Goal: Register for event/course

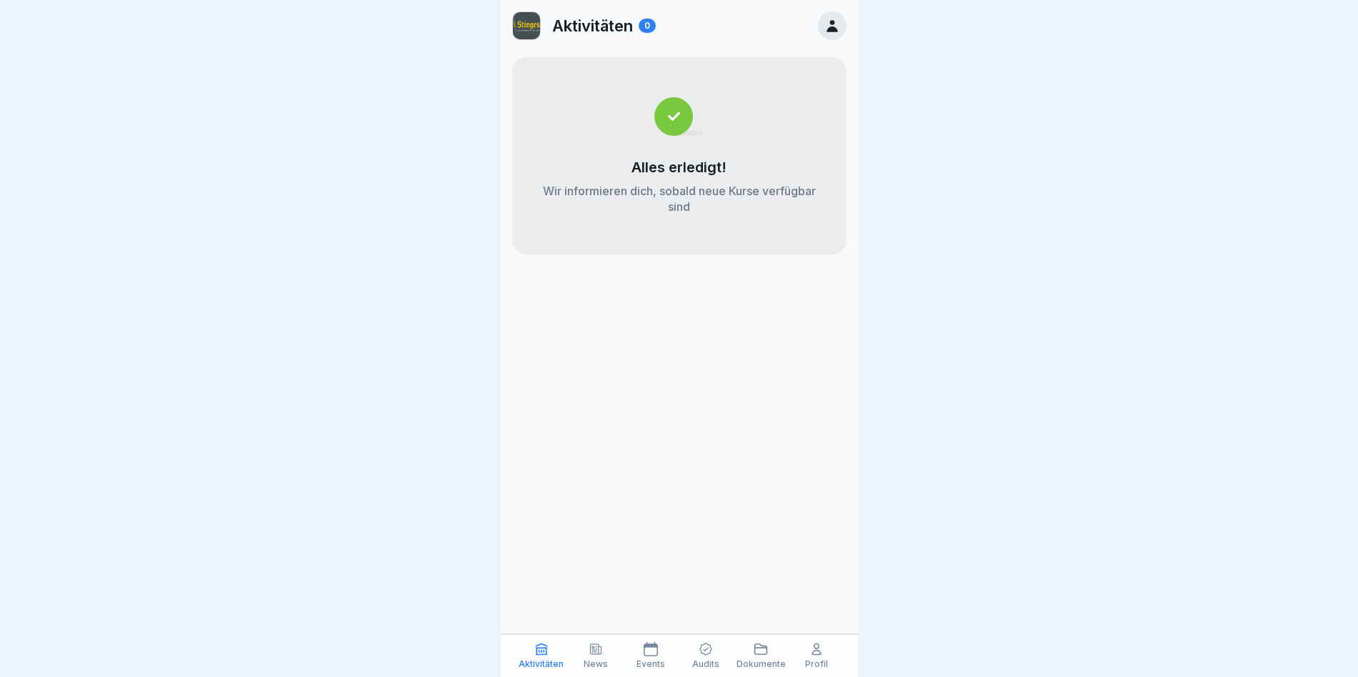
click at [647, 24] on div at bounding box center [832, 25] width 29 height 29
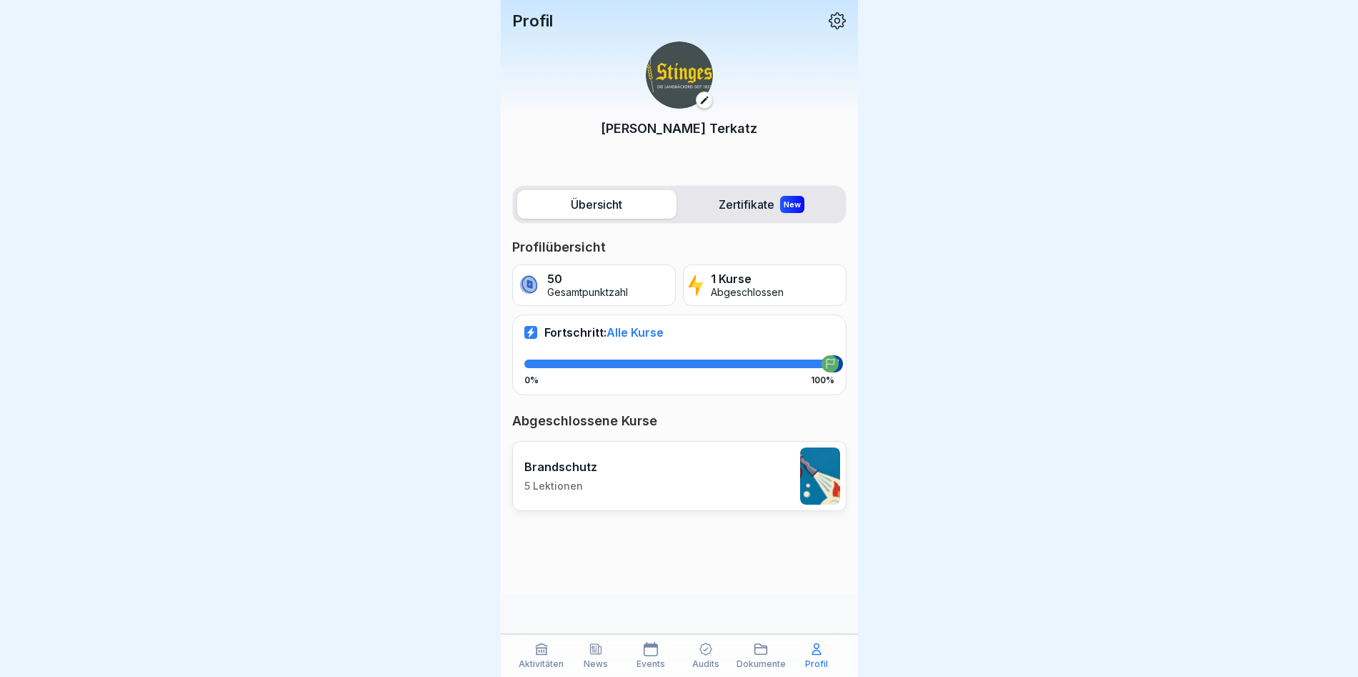
click at [647, 213] on label "Zertifikate New" at bounding box center [761, 204] width 159 height 29
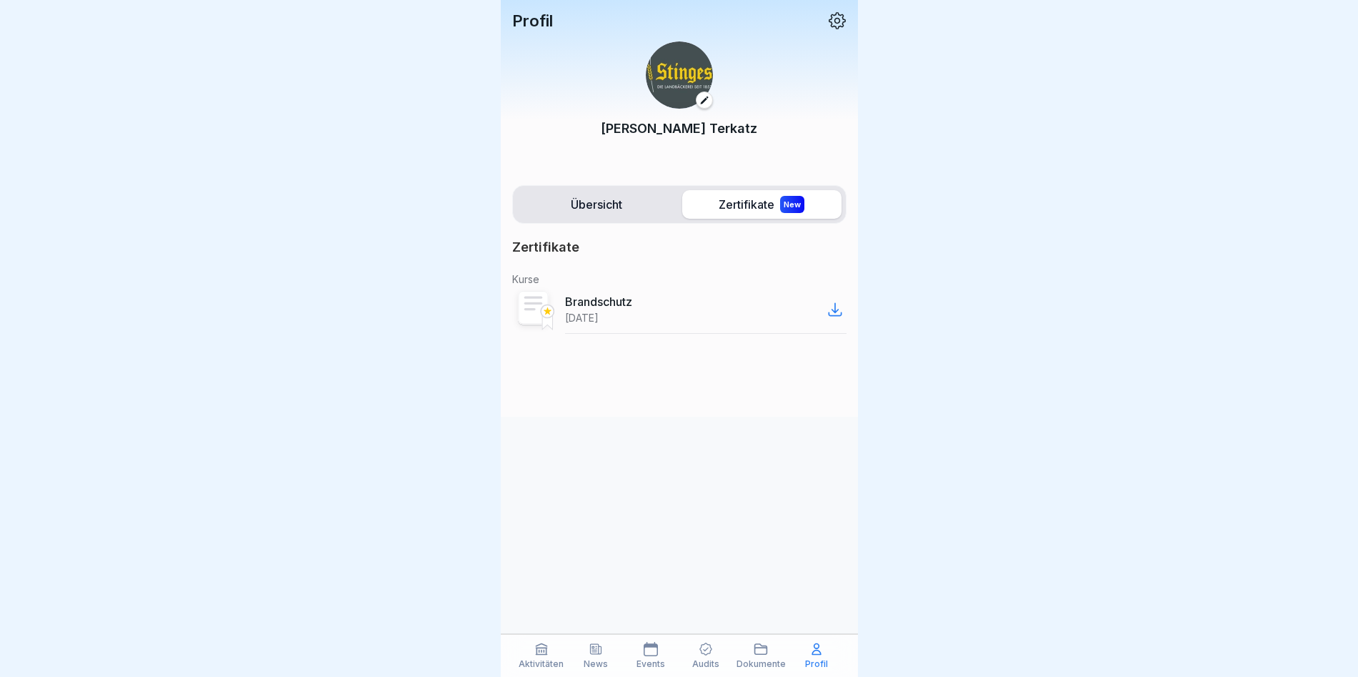
click at [647, 207] on label "Übersicht" at bounding box center [596, 204] width 159 height 29
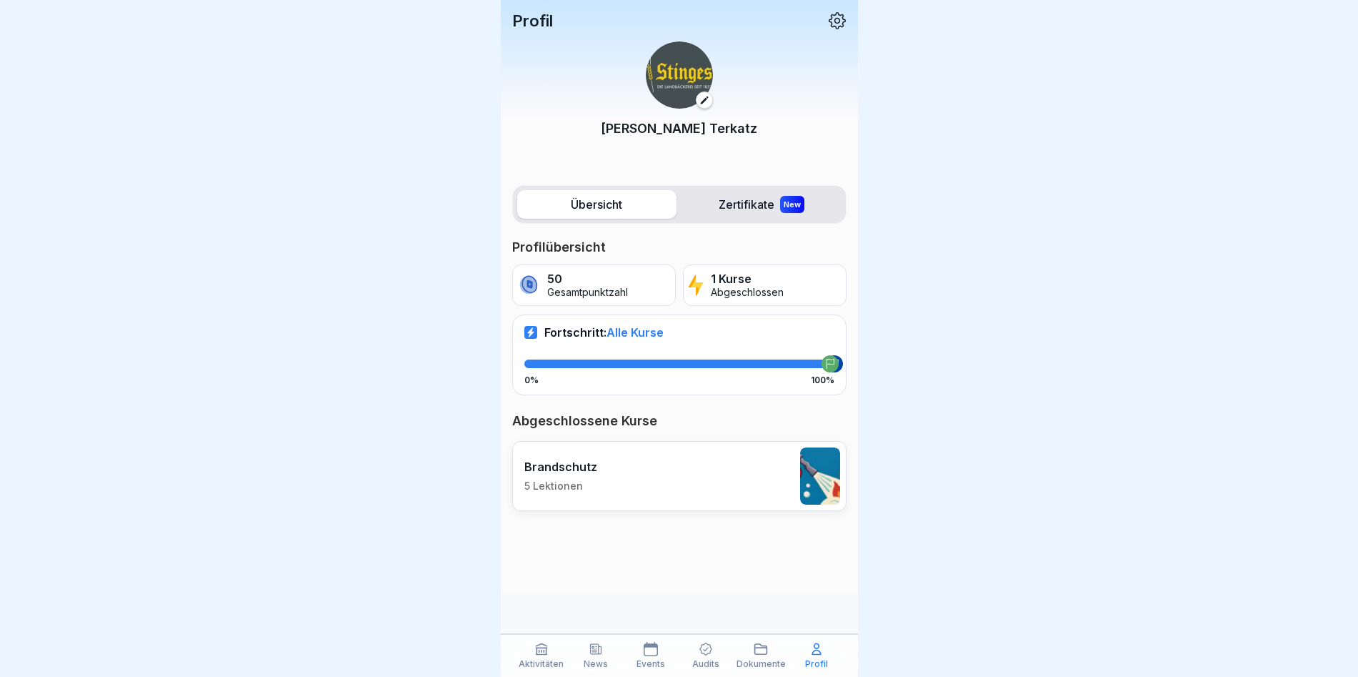
click at [557, 651] on p "Aktivitäten" at bounding box center [541, 664] width 45 height 10
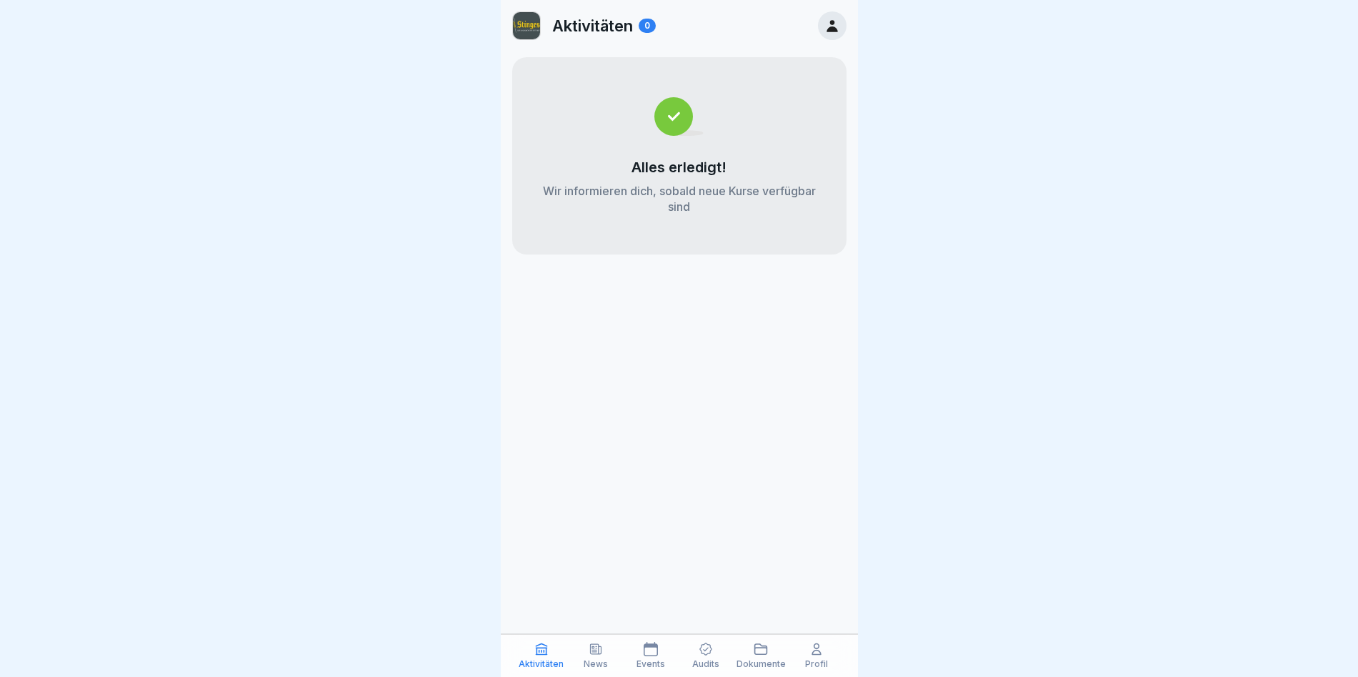
click at [577, 651] on div "News" at bounding box center [596, 655] width 48 height 27
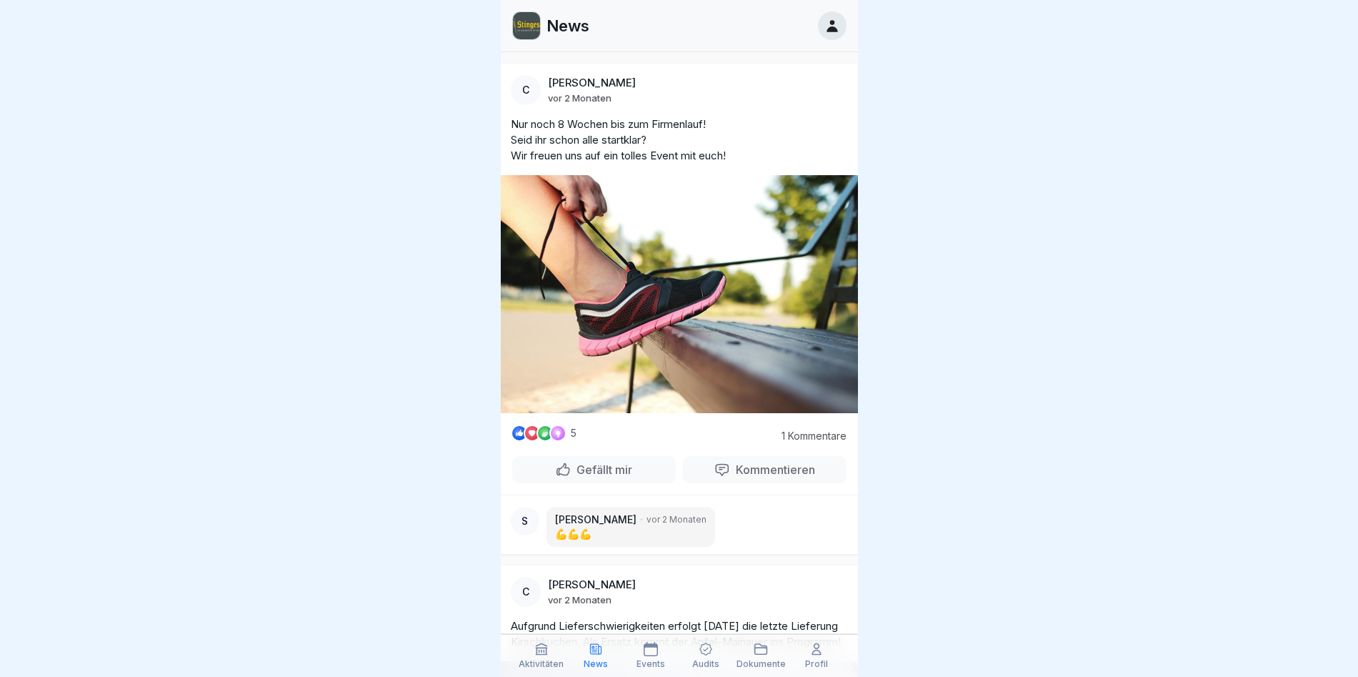
click at [605, 651] on p "News" at bounding box center [596, 664] width 24 height 10
click at [645, 651] on icon at bounding box center [651, 649] width 14 height 14
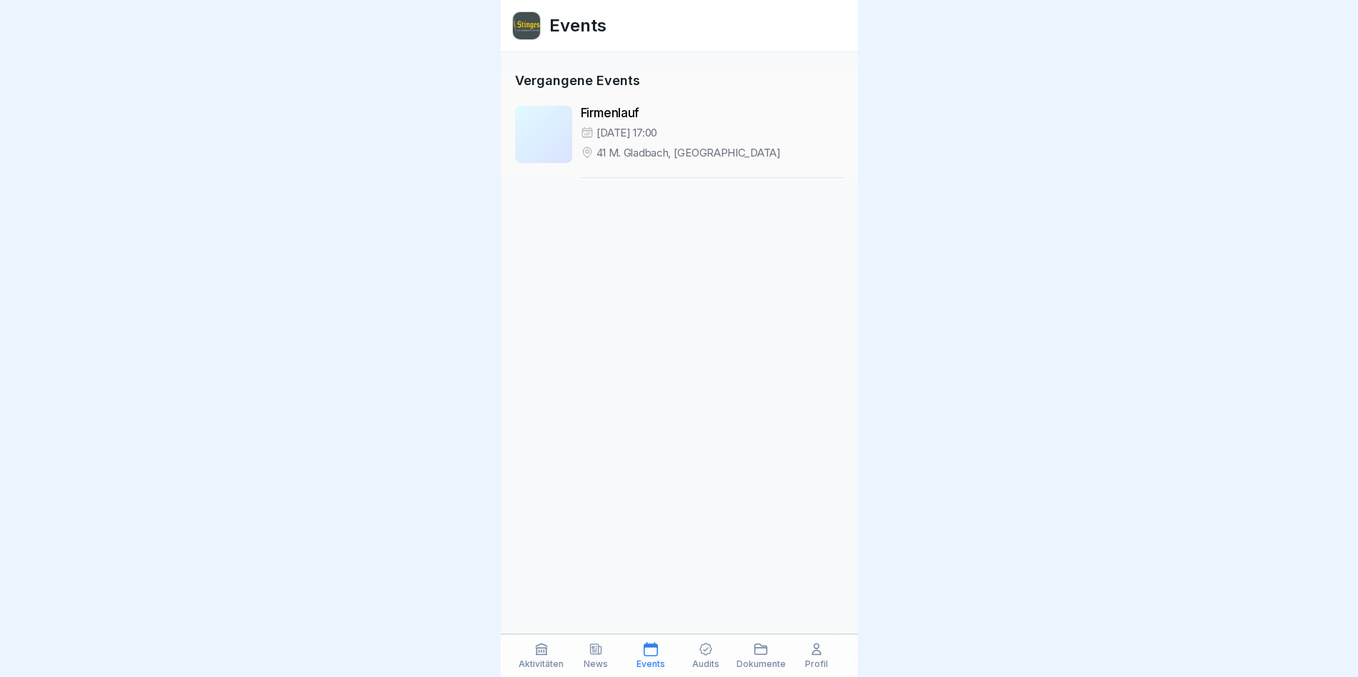
click at [647, 651] on icon at bounding box center [706, 649] width 13 height 13
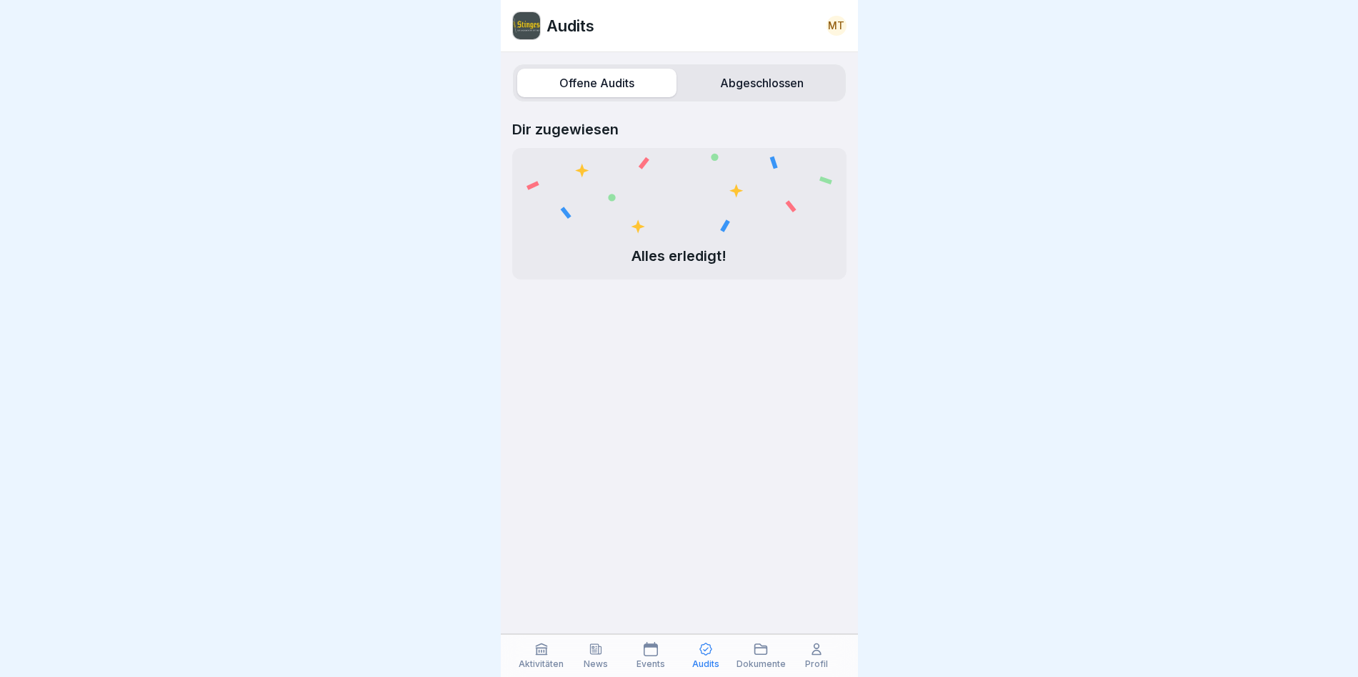
click at [647, 651] on div "Dokumente" at bounding box center [761, 655] width 49 height 27
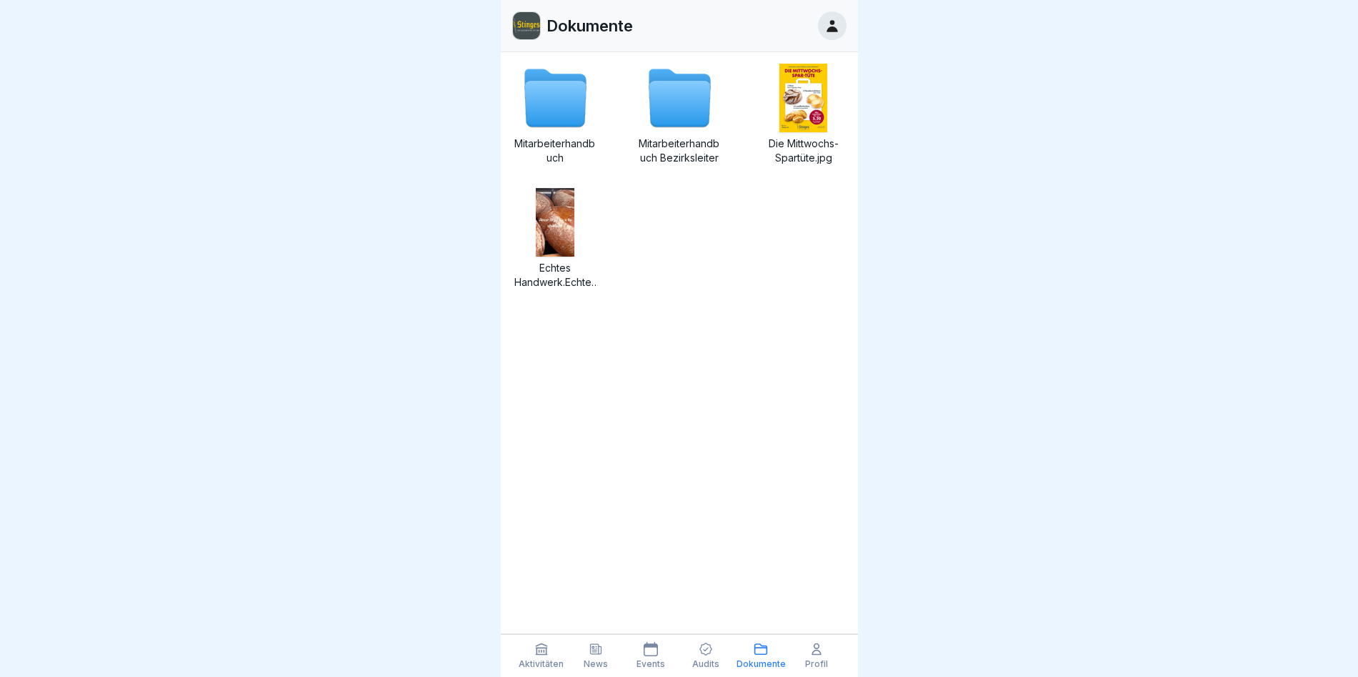
click at [647, 651] on div "Profil" at bounding box center [817, 655] width 48 height 27
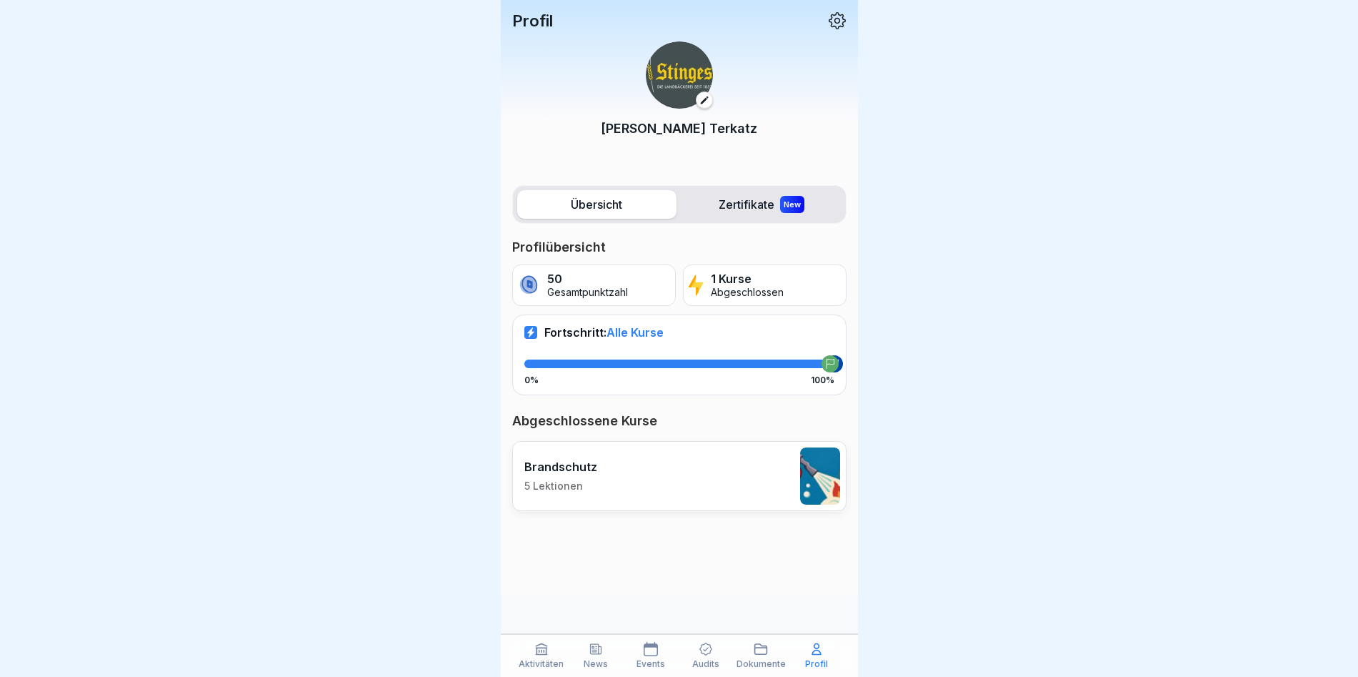
click at [647, 472] on div at bounding box center [679, 338] width 1358 height 677
click at [647, 651] on div "Dokumente" at bounding box center [761, 655] width 49 height 27
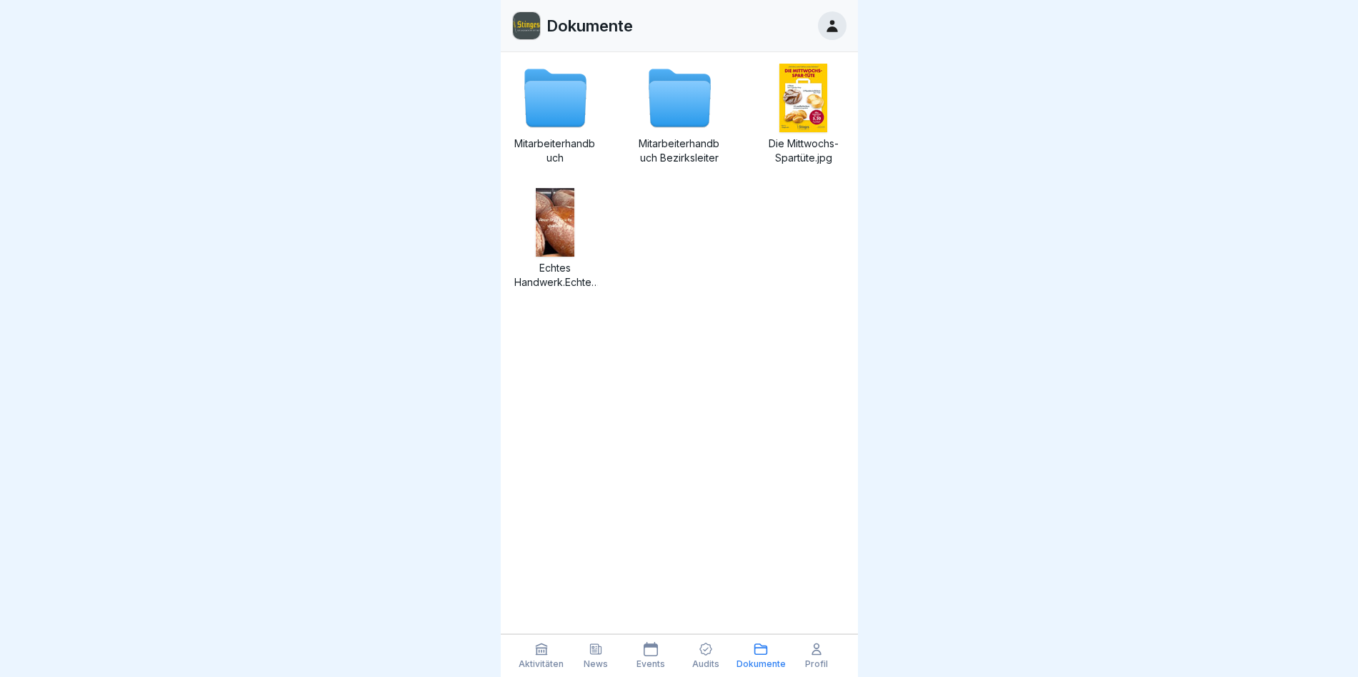
click at [647, 651] on p "Audits" at bounding box center [705, 664] width 27 height 10
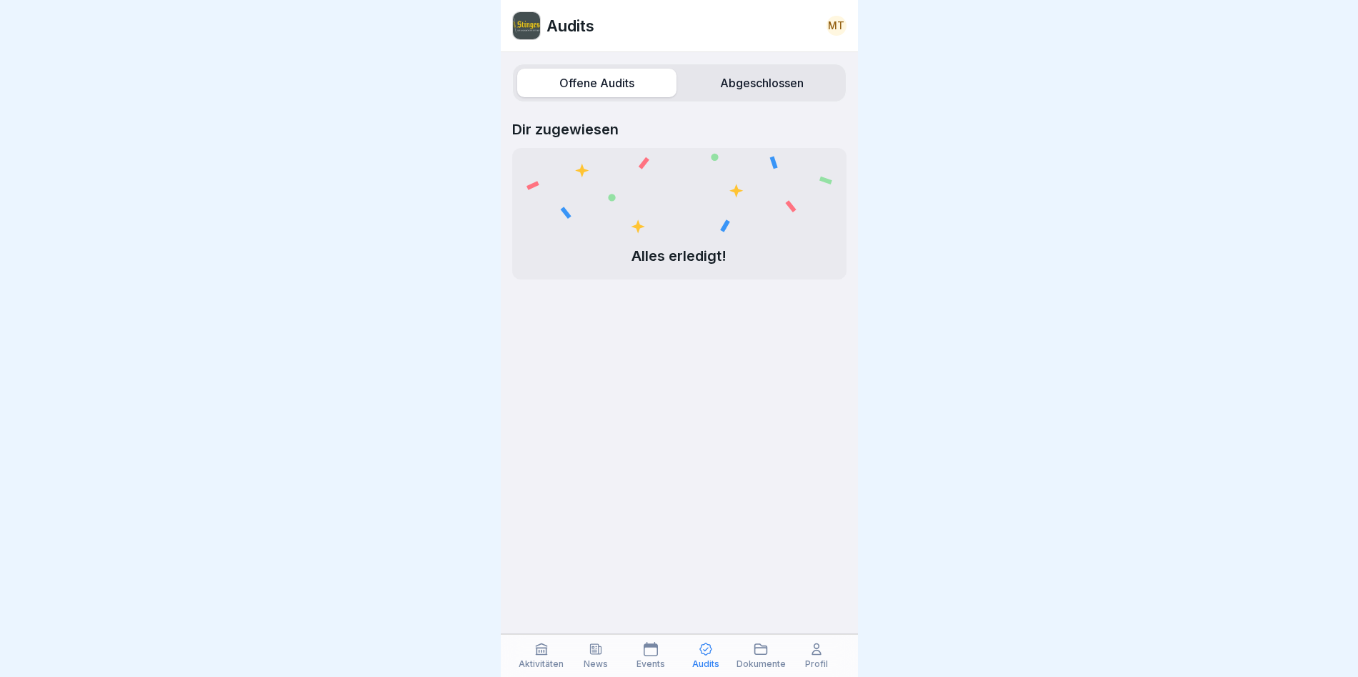
click at [647, 651] on div "Events" at bounding box center [651, 655] width 48 height 27
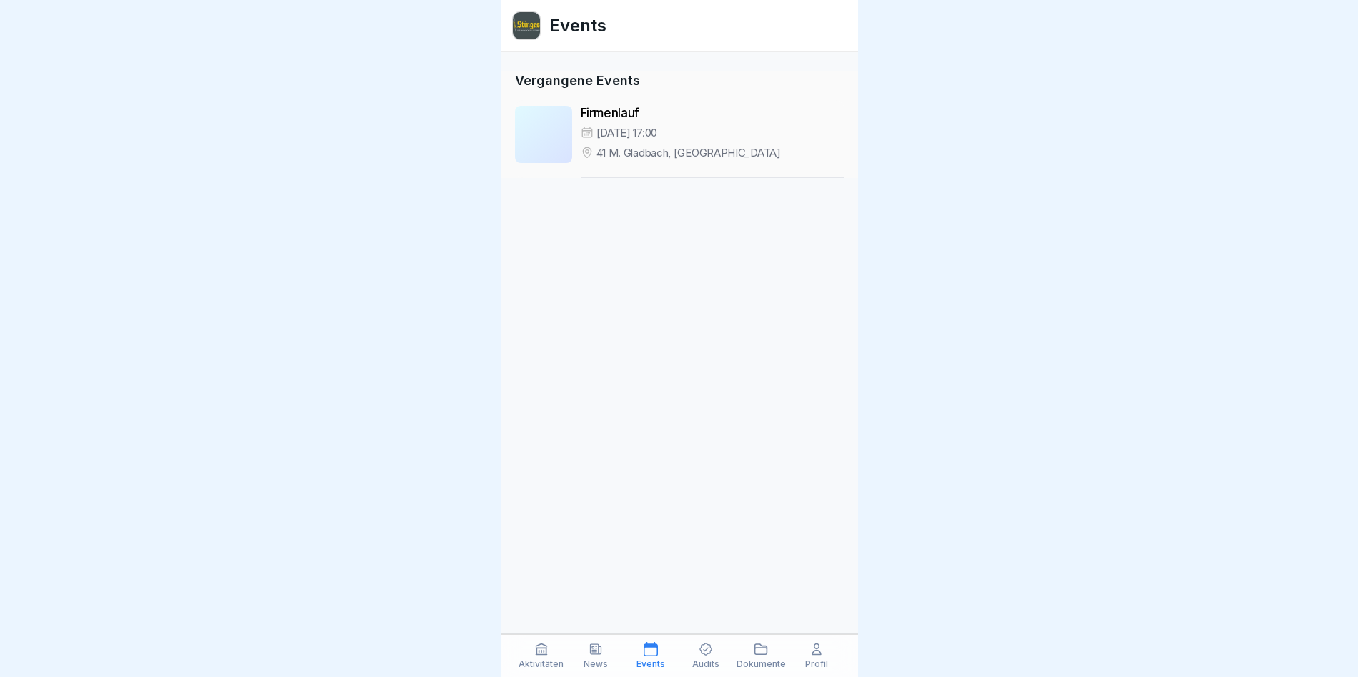
click at [599, 649] on icon at bounding box center [596, 649] width 14 height 14
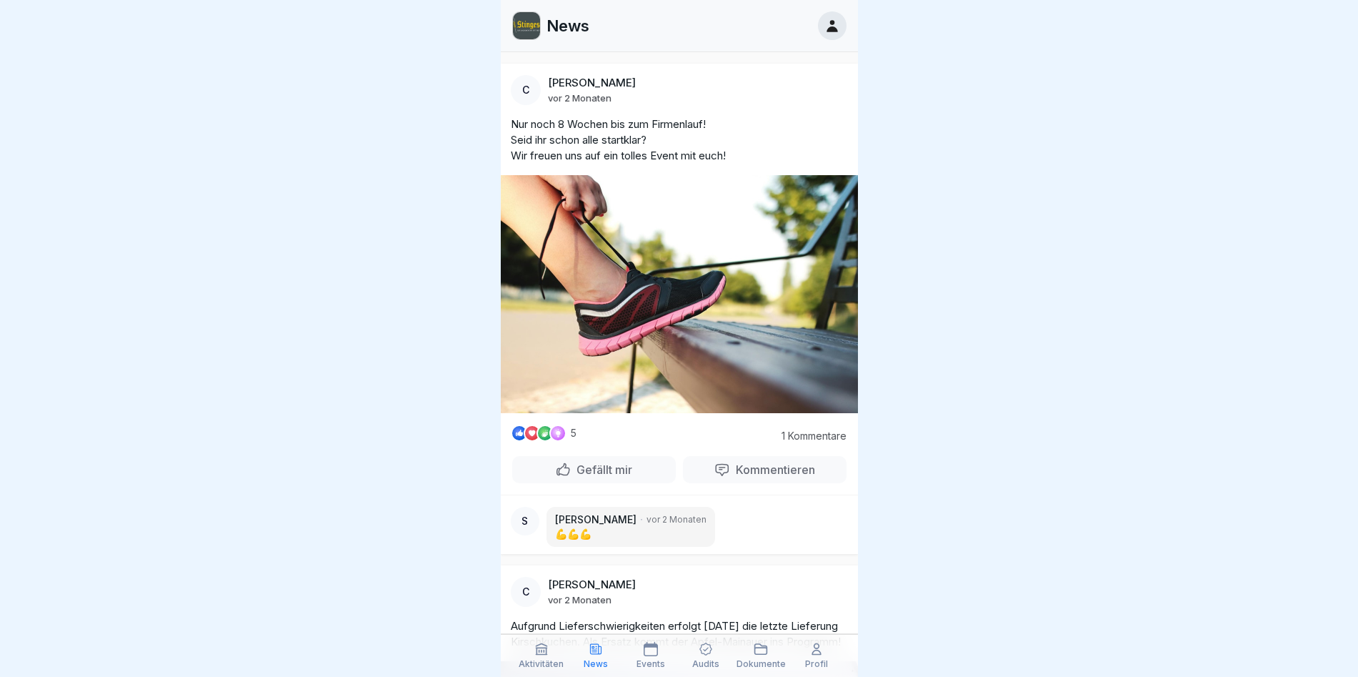
click at [562, 651] on div "Aktivitäten" at bounding box center [542, 655] width 48 height 27
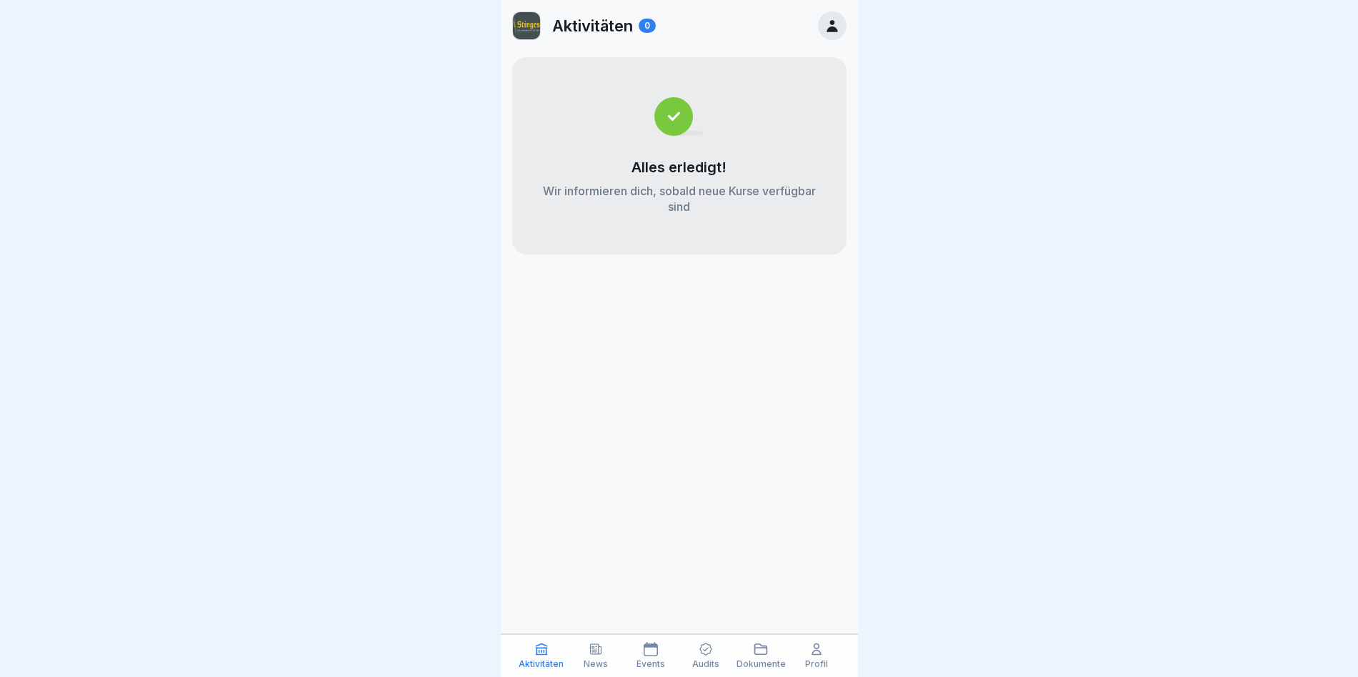
click at [647, 20] on icon at bounding box center [833, 26] width 16 height 16
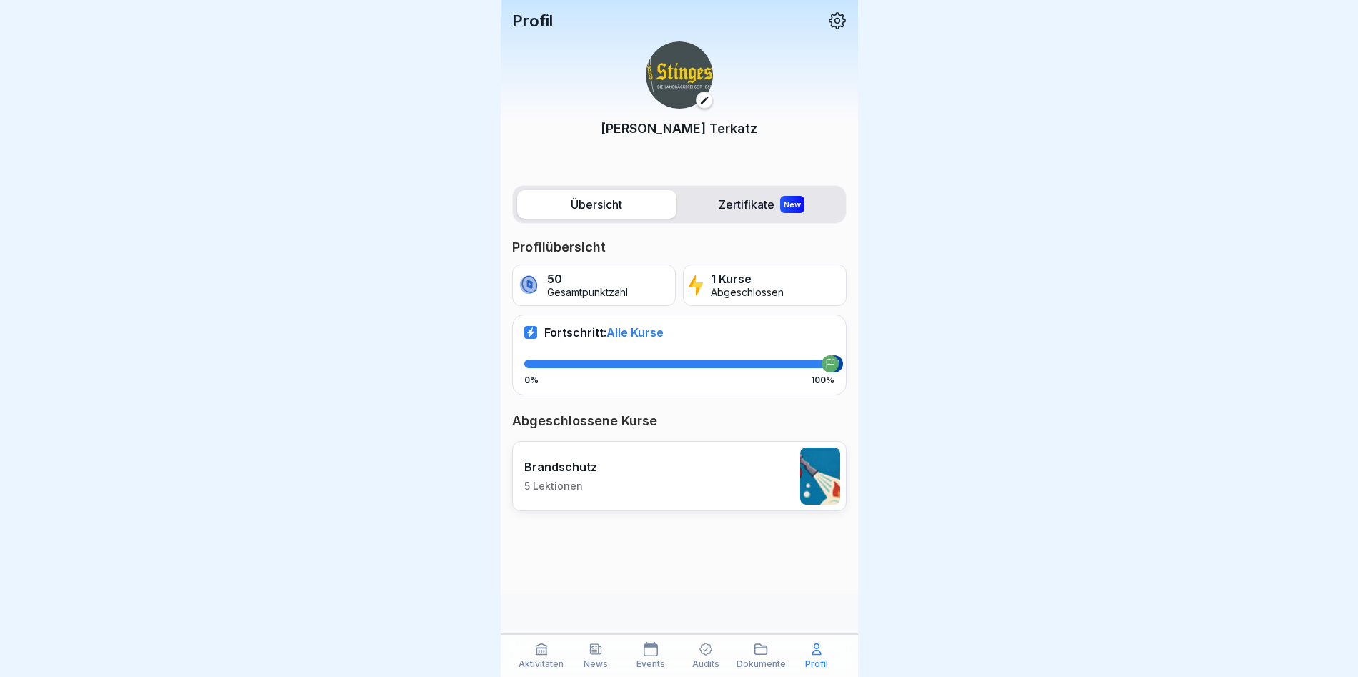
click at [647, 22] on icon at bounding box center [837, 20] width 17 height 17
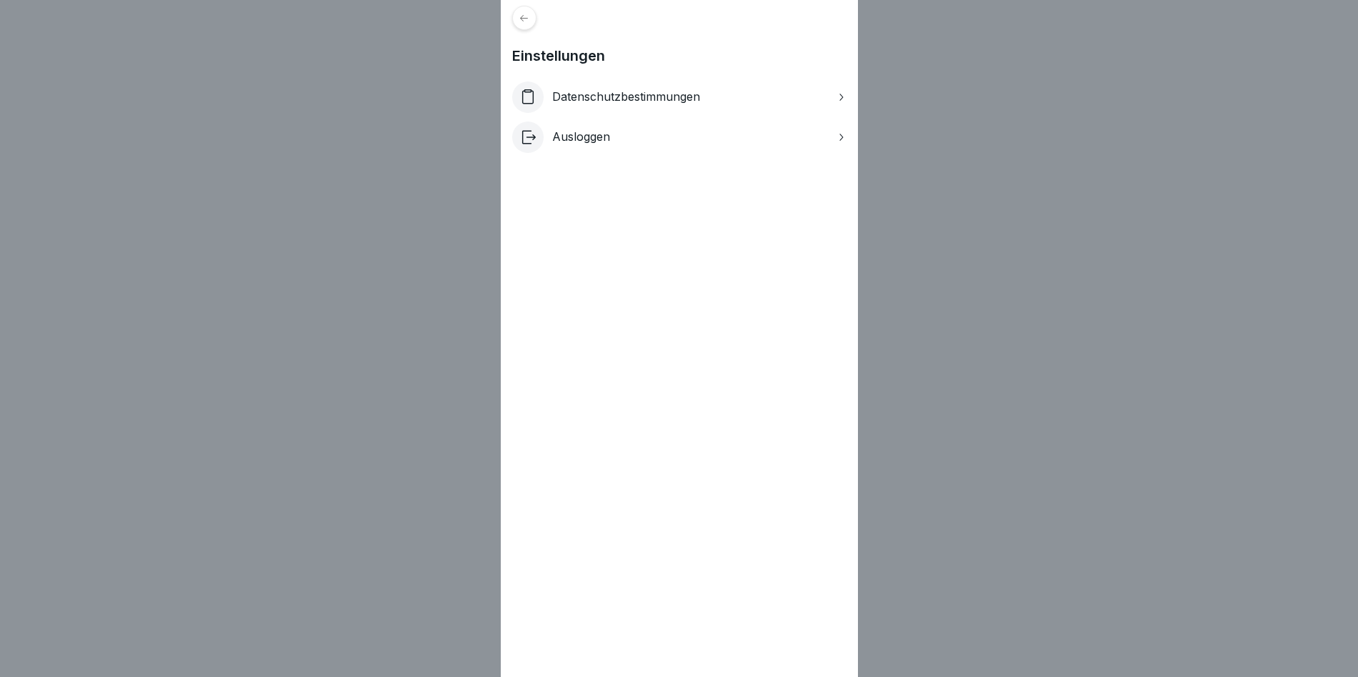
click at [647, 124] on div "Einstellungen Datenschutzbestimmungen Ausloggen" at bounding box center [679, 338] width 1358 height 677
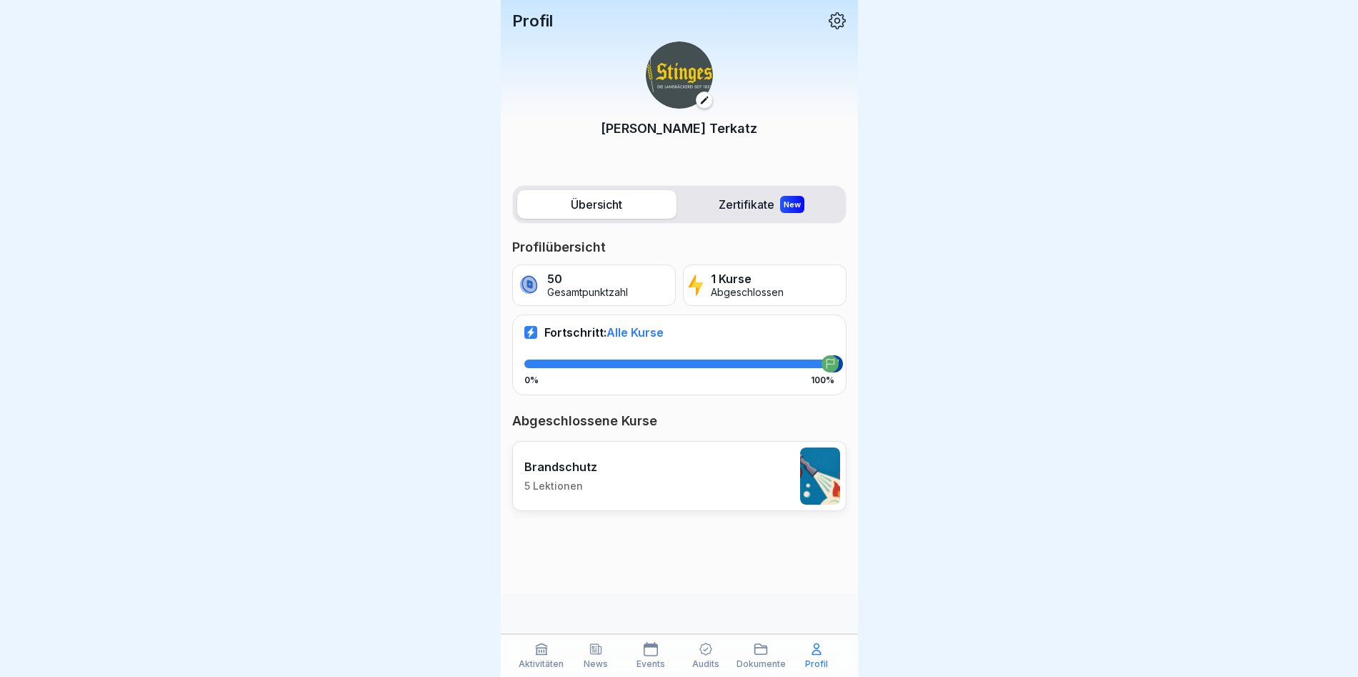
click at [591, 639] on div "Aktivitäten News Events Audits Dokumente Profil" at bounding box center [679, 655] width 357 height 43
click at [595, 651] on icon at bounding box center [596, 649] width 14 height 14
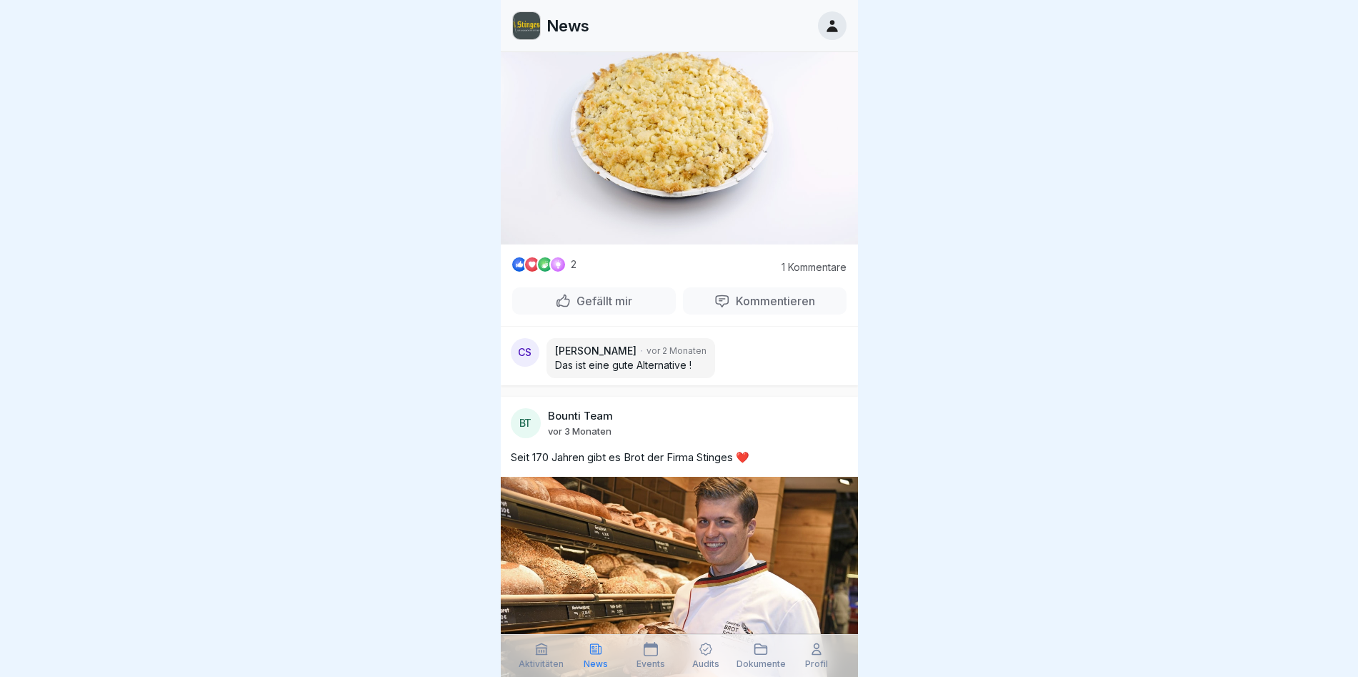
scroll to position [646, 0]
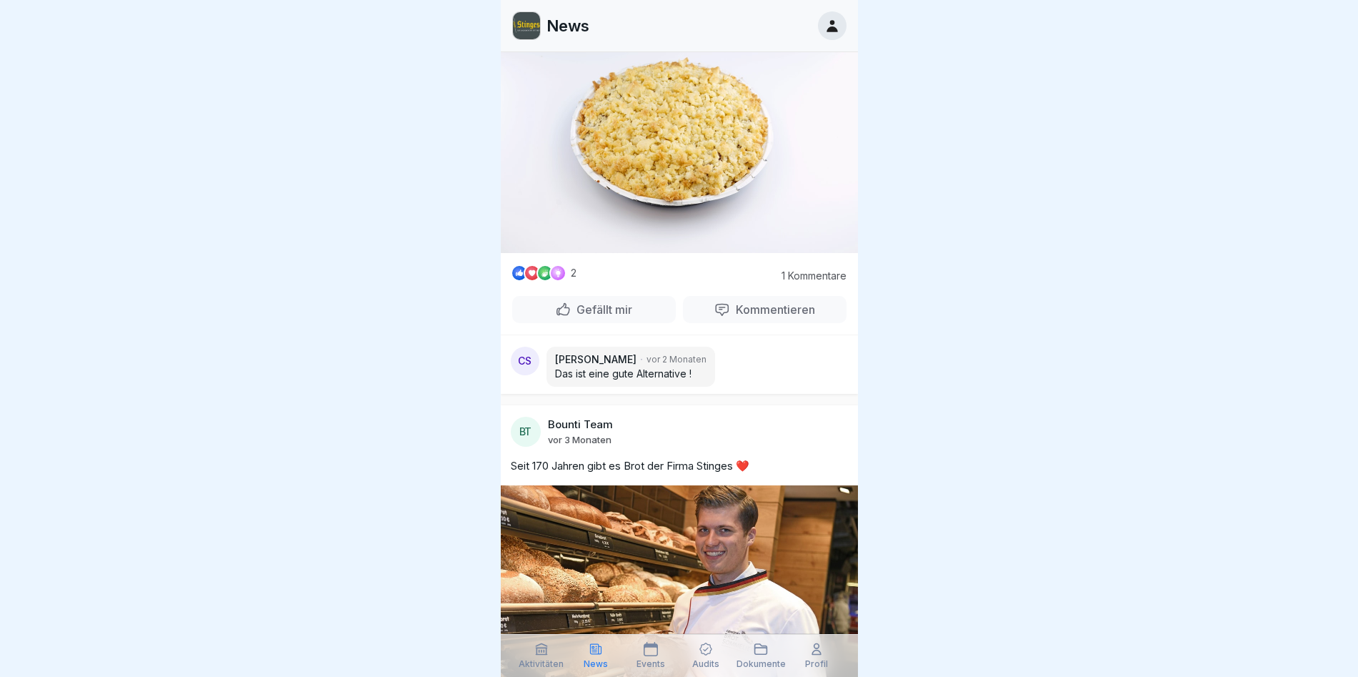
click at [647, 308] on p "Kommentieren" at bounding box center [772, 309] width 85 height 14
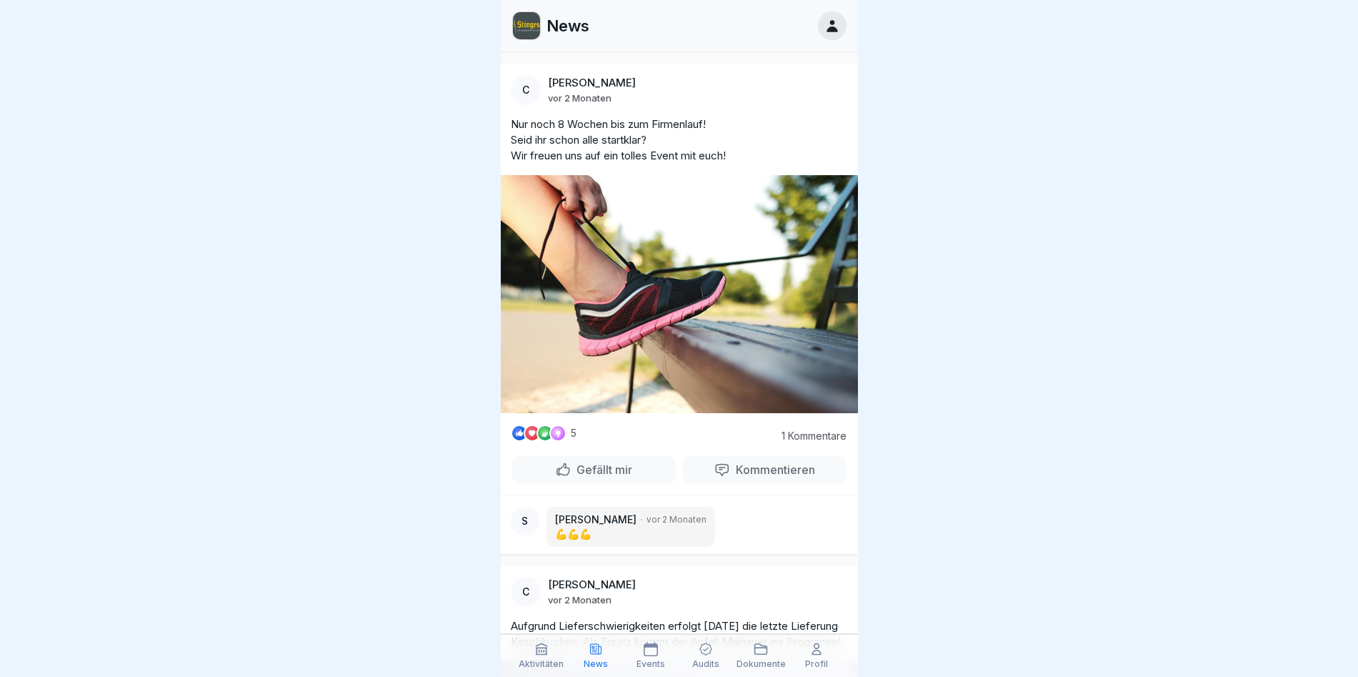
click at [647, 651] on p "Events" at bounding box center [651, 664] width 29 height 10
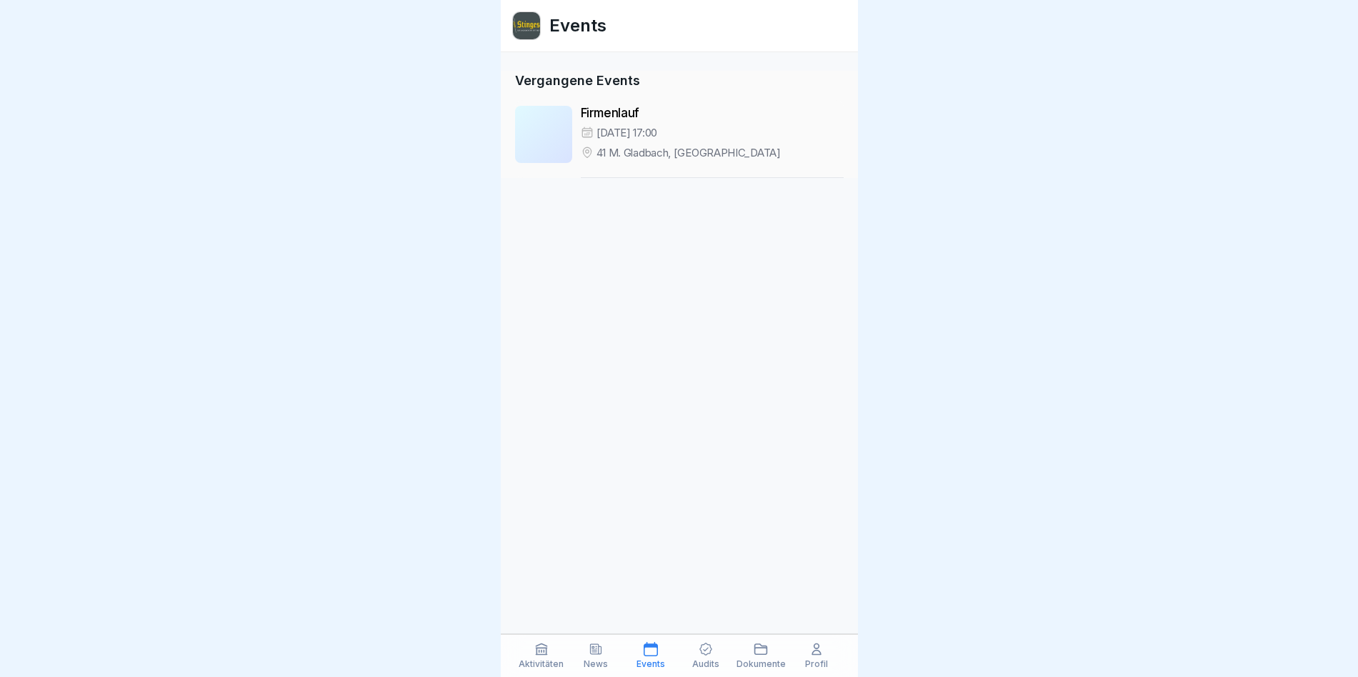
click at [603, 136] on p "15. Sept., 17:00" at bounding box center [627, 133] width 61 height 14
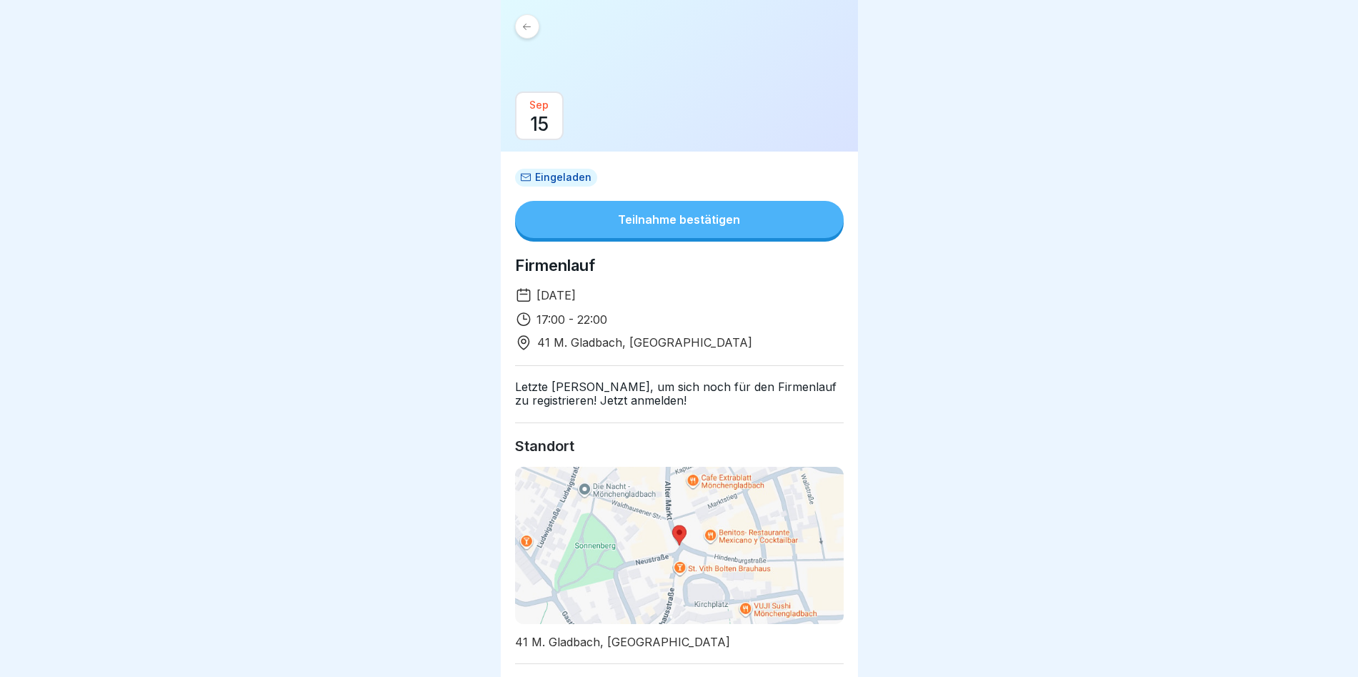
click at [641, 218] on div "Teilnahme bestätigen" at bounding box center [679, 219] width 122 height 13
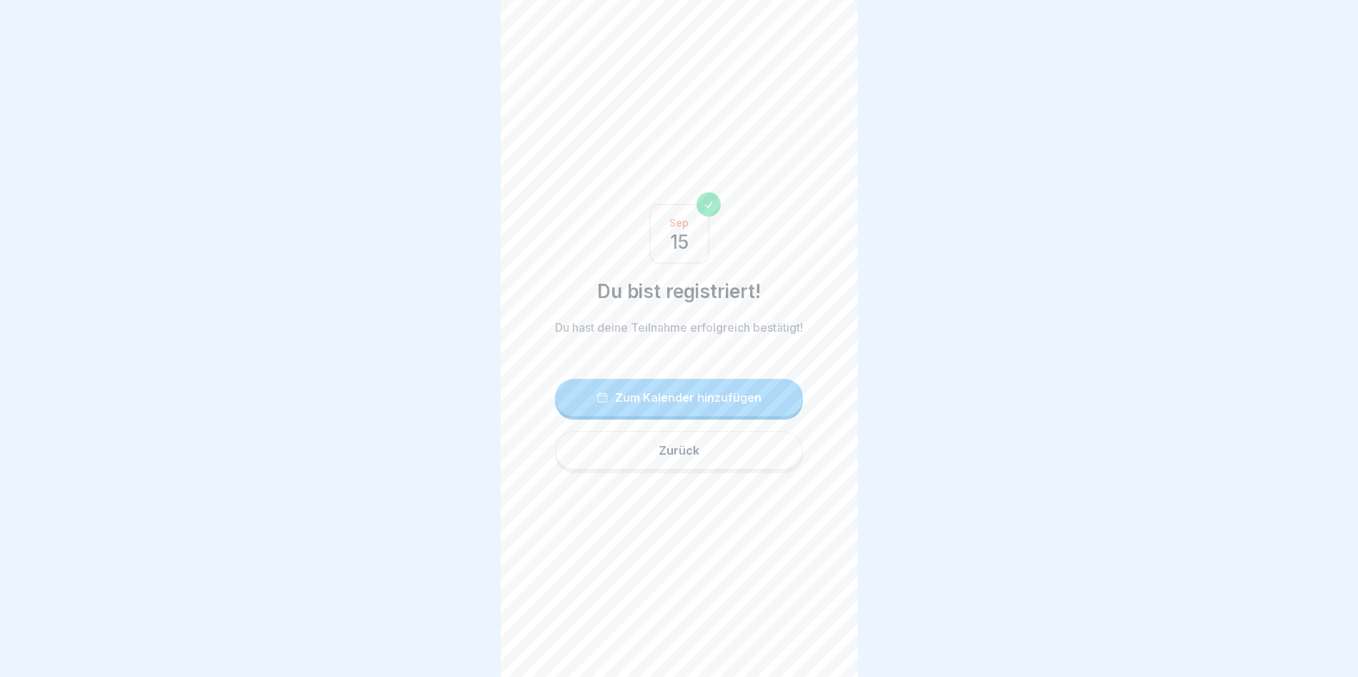
click at [647, 455] on div "Zurück" at bounding box center [679, 450] width 41 height 13
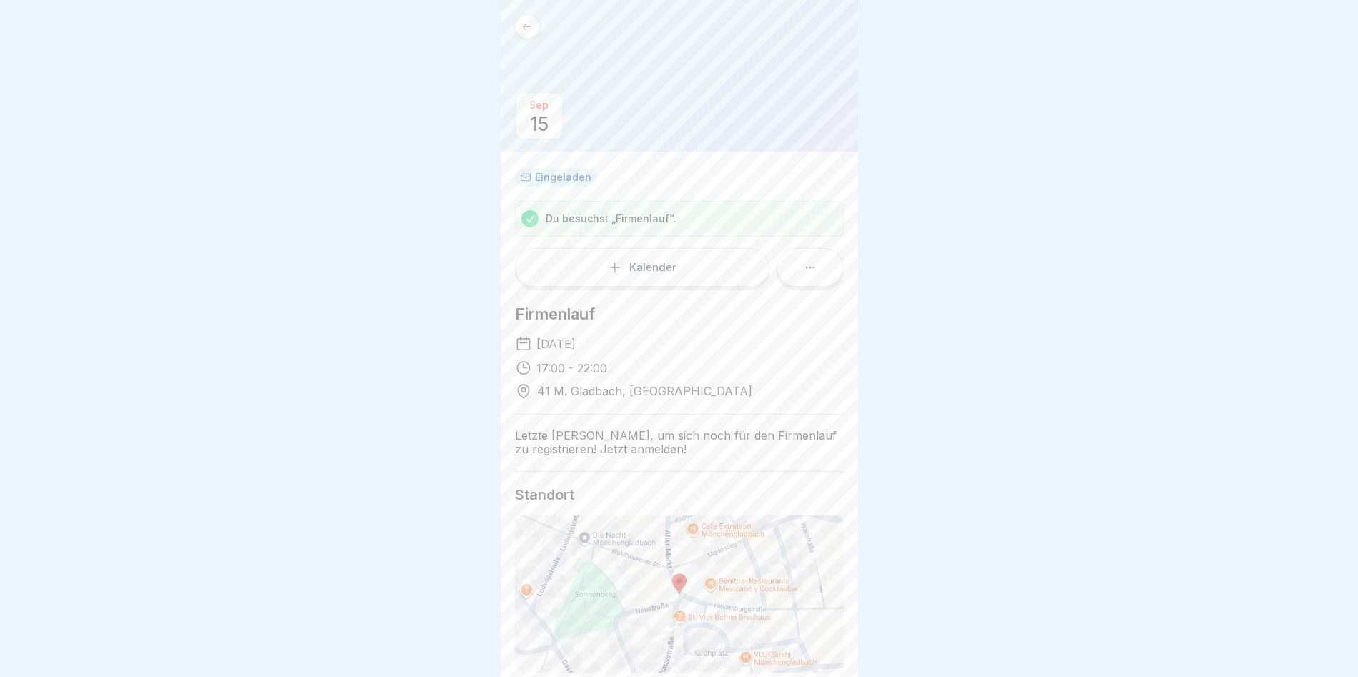
click at [530, 28] on icon at bounding box center [527, 26] width 11 height 11
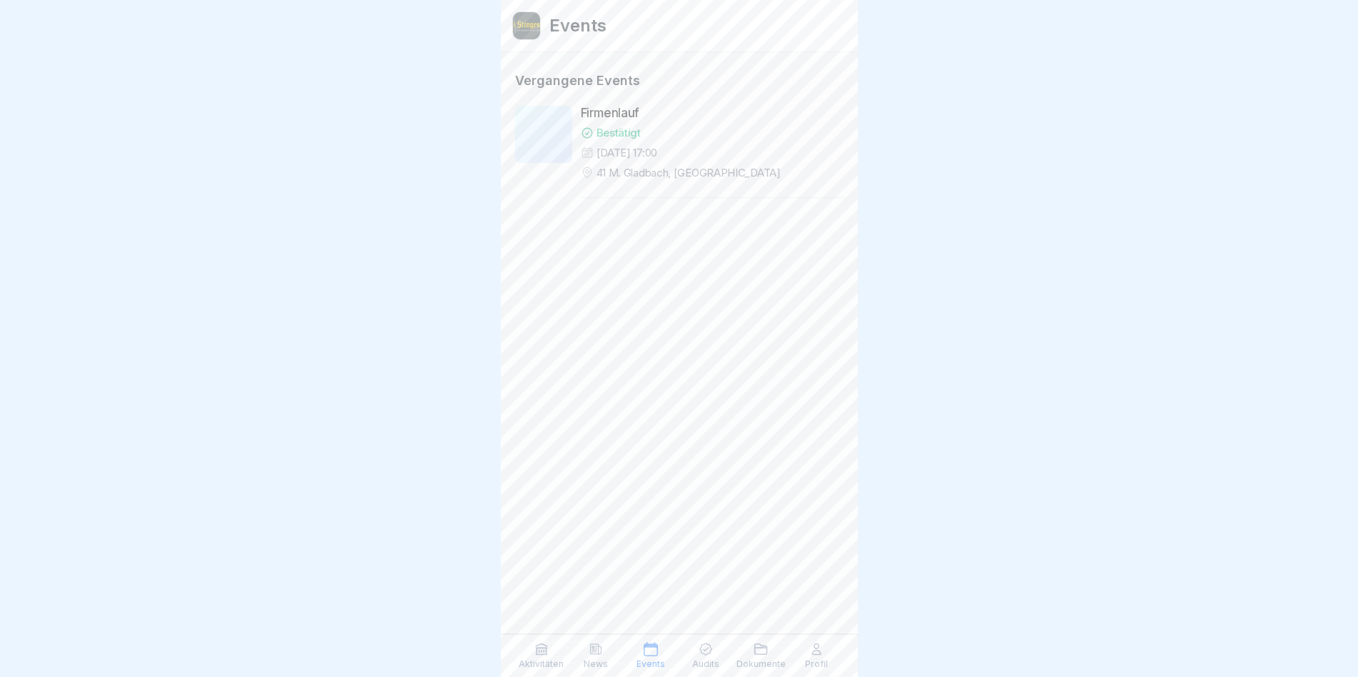
click at [647, 651] on icon at bounding box center [706, 649] width 14 height 14
click at [647, 71] on label "Abgeschlossen" at bounding box center [761, 83] width 159 height 29
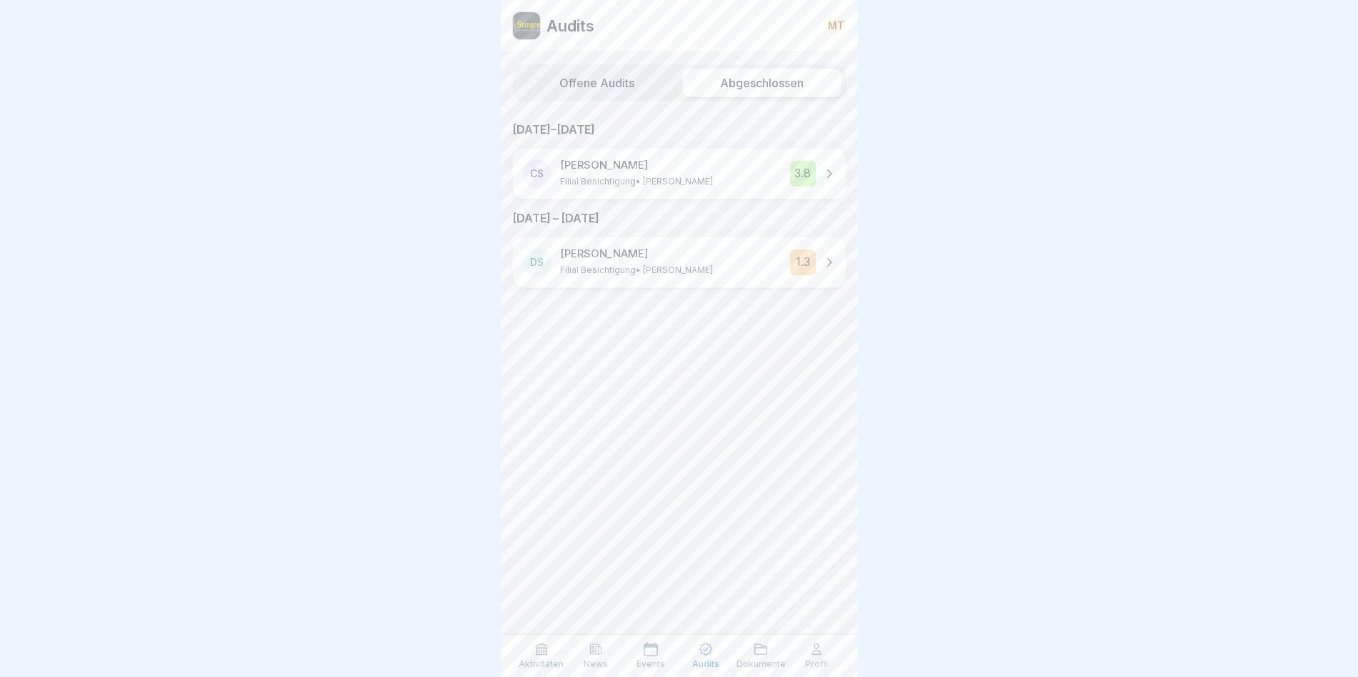
click at [647, 651] on p "Profil" at bounding box center [816, 664] width 23 height 10
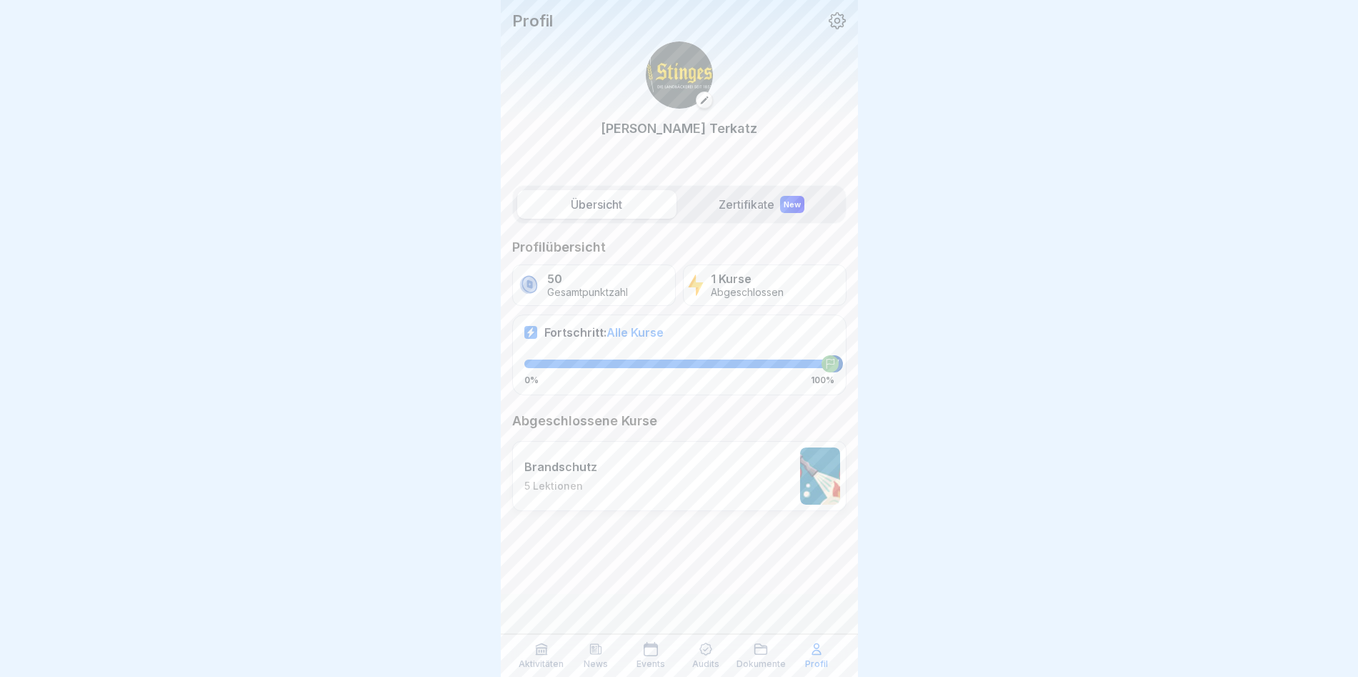
click at [647, 651] on p "Audits" at bounding box center [705, 664] width 27 height 10
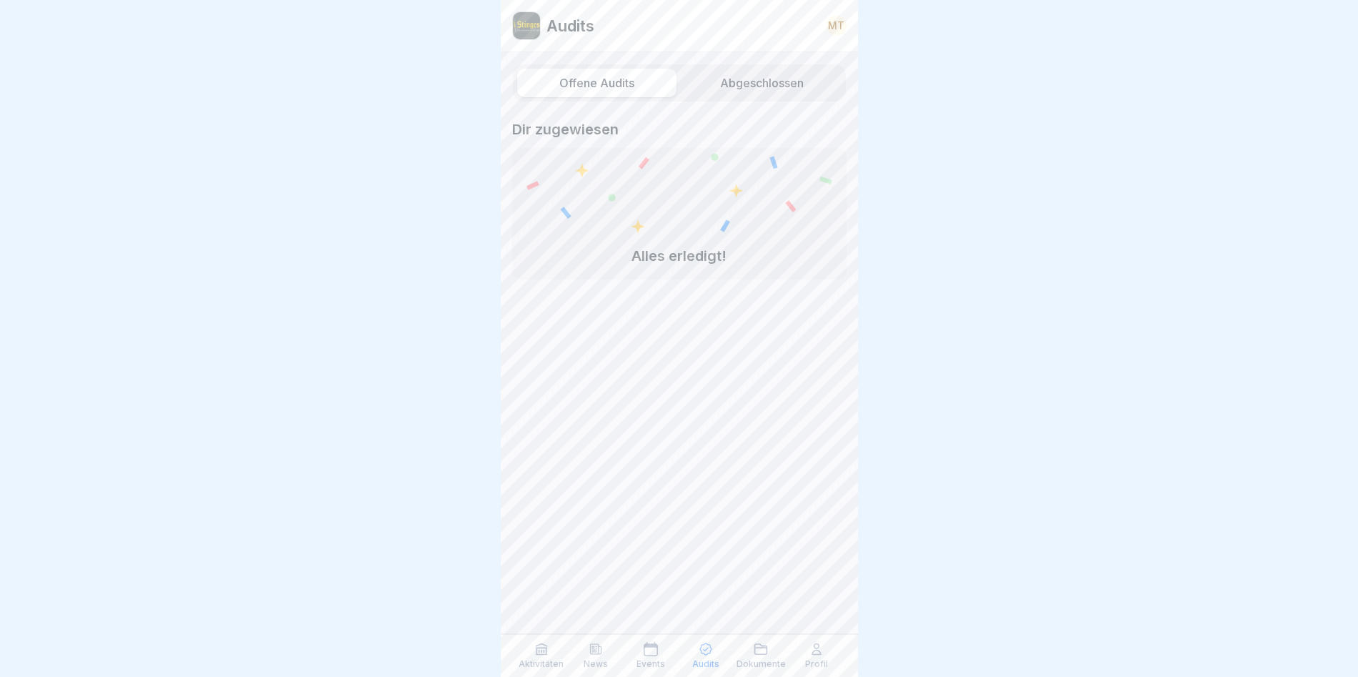
click at [647, 81] on label "Abgeschlossen" at bounding box center [761, 83] width 159 height 29
click at [647, 651] on icon at bounding box center [761, 649] width 12 height 10
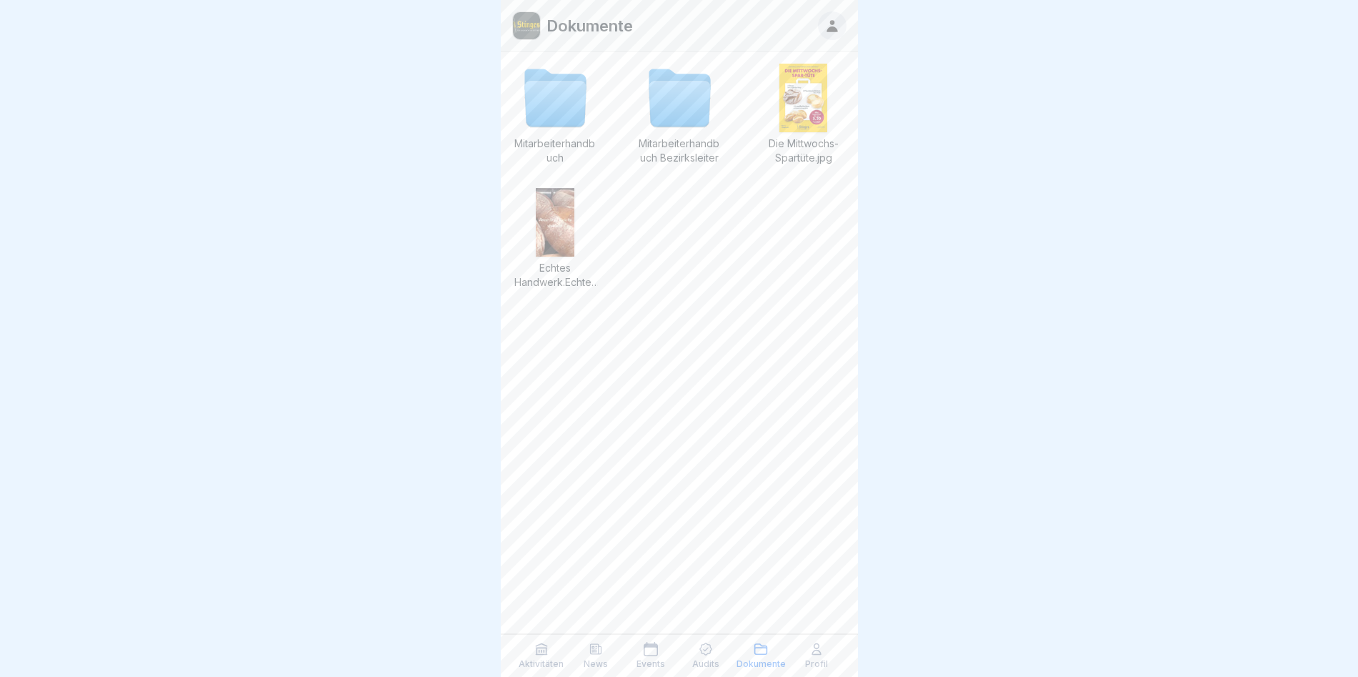
click at [647, 30] on div at bounding box center [832, 25] width 29 height 29
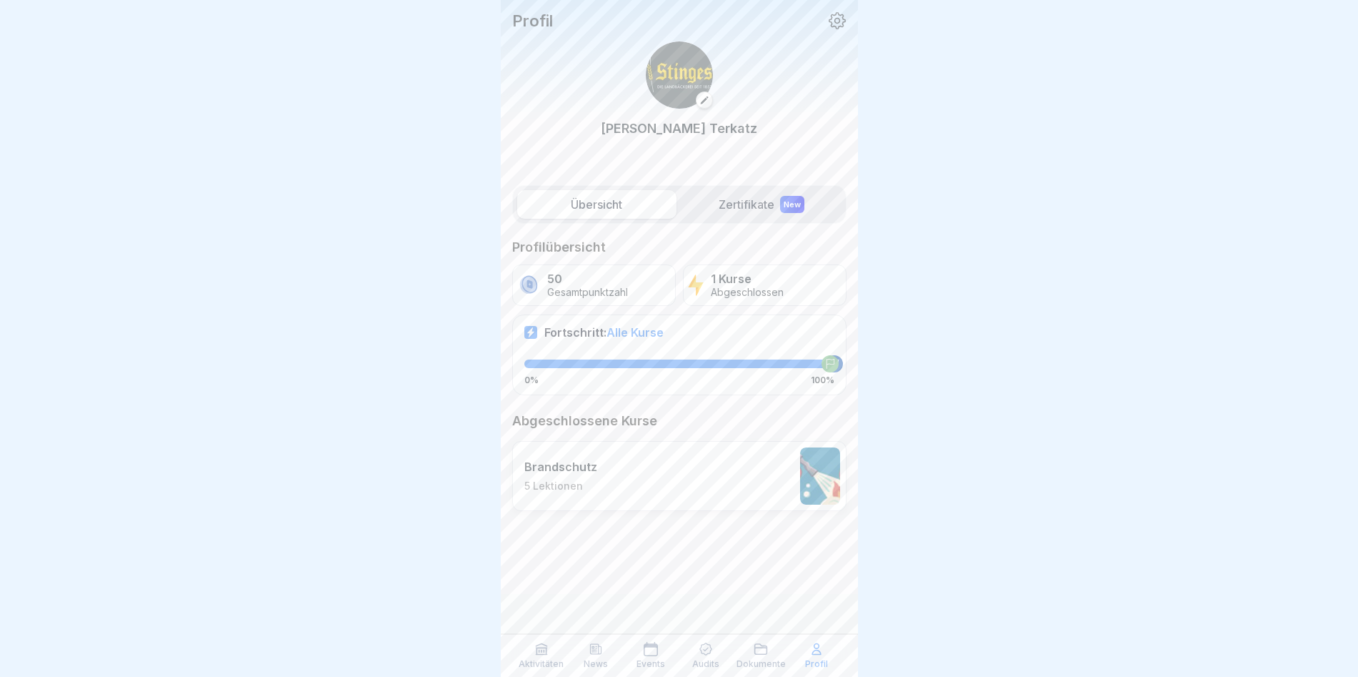
click at [647, 203] on label "Zertifikate New" at bounding box center [761, 204] width 159 height 29
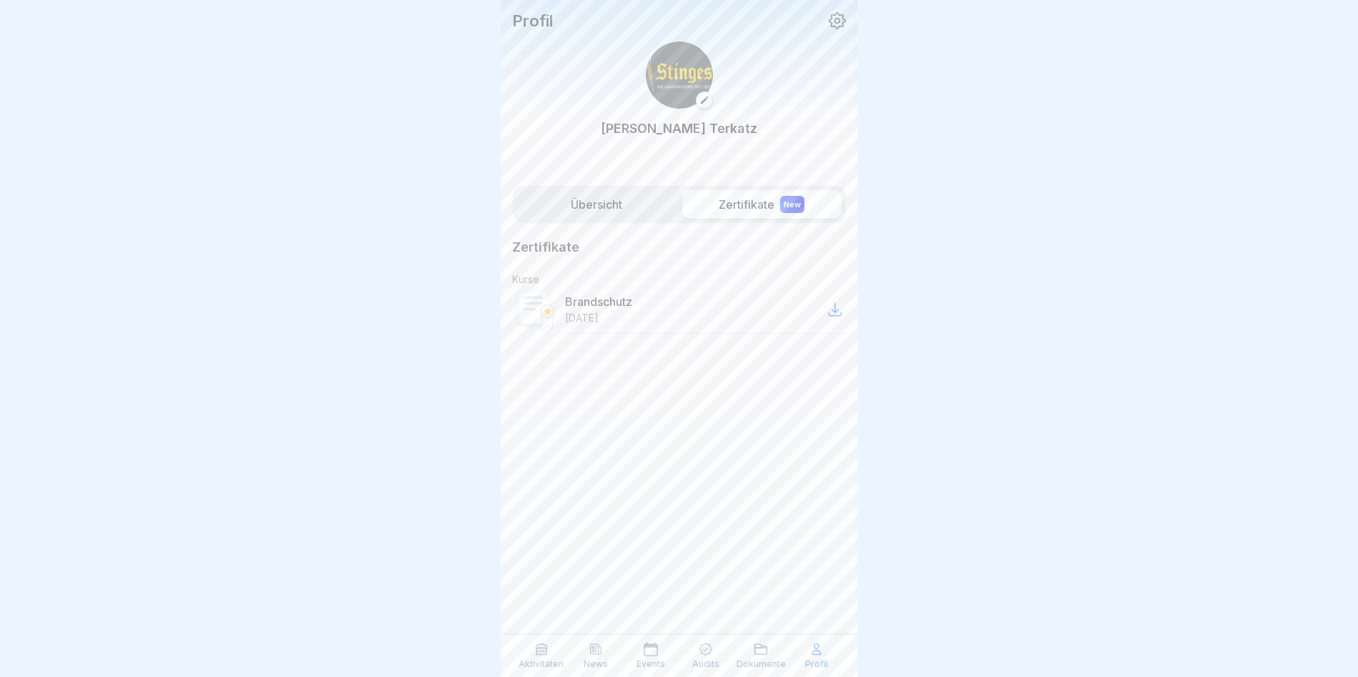
click at [647, 319] on div at bounding box center [835, 309] width 23 height 23
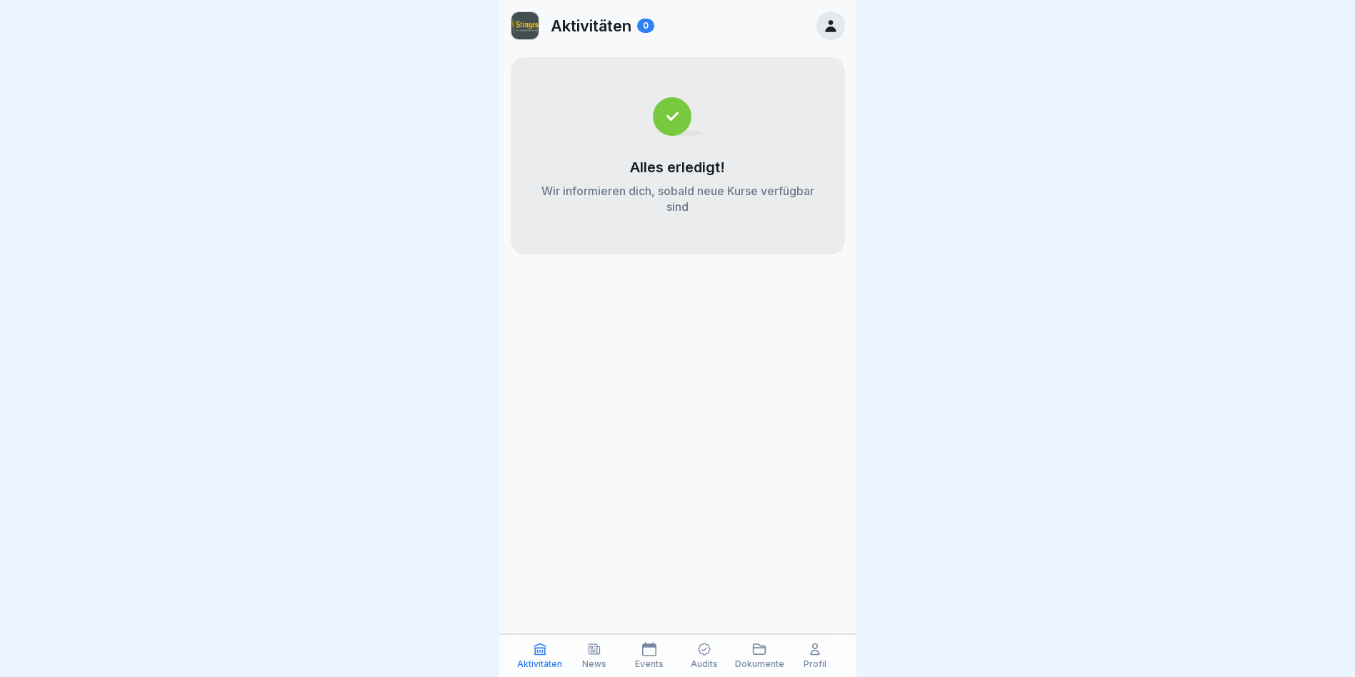
click at [828, 26] on icon at bounding box center [831, 26] width 16 height 16
click at [666, 664] on div "Events" at bounding box center [650, 655] width 48 height 27
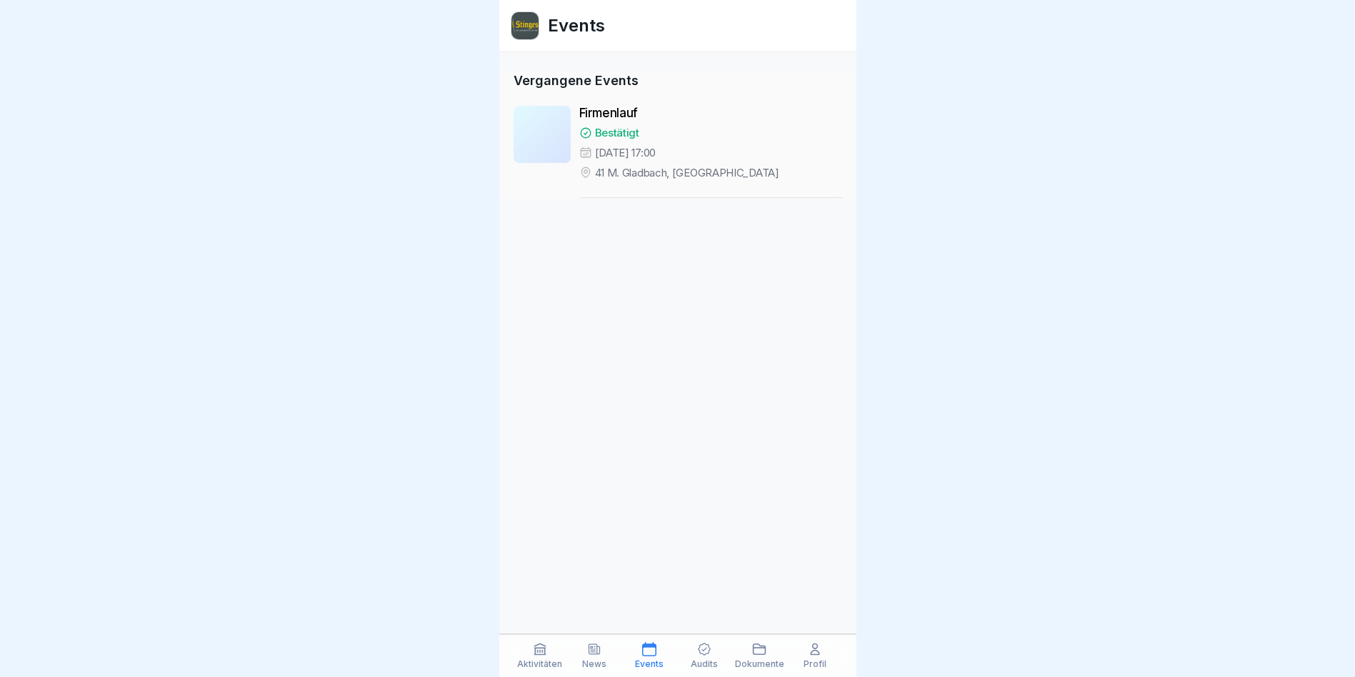
click at [698, 657] on div "Audits" at bounding box center [704, 655] width 48 height 27
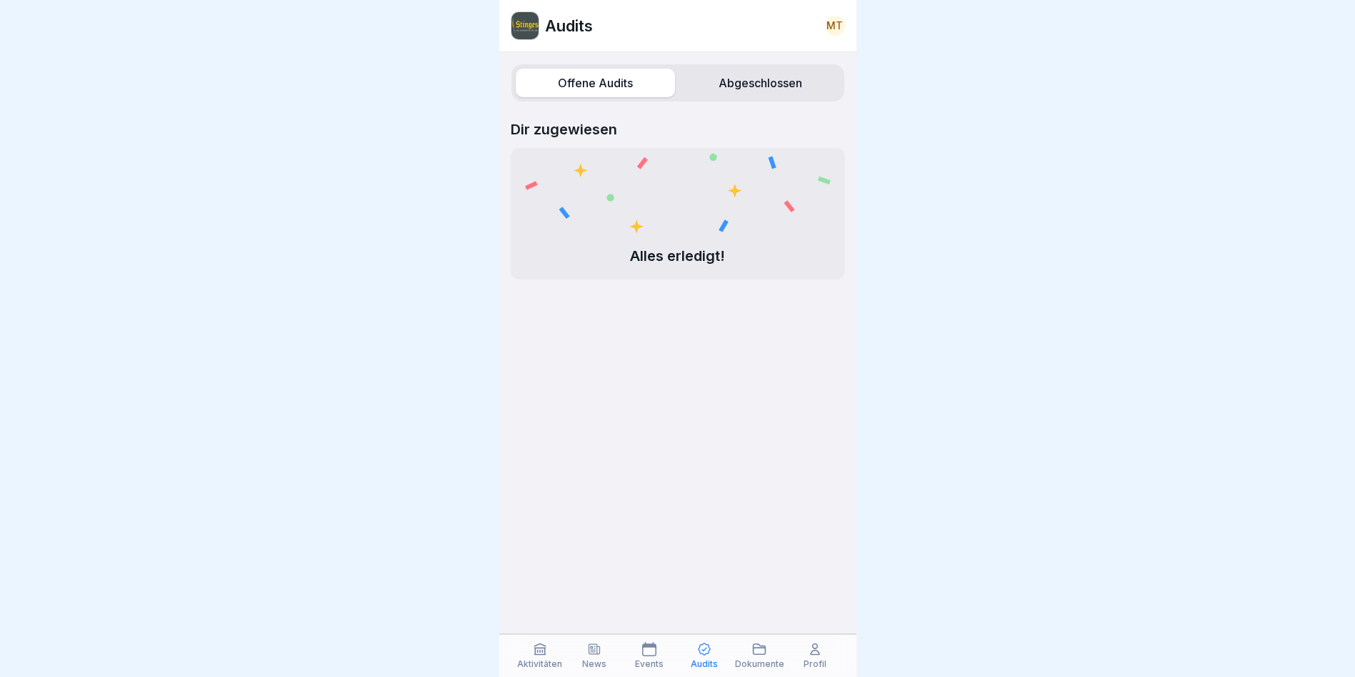
click at [755, 654] on icon at bounding box center [760, 649] width 12 height 10
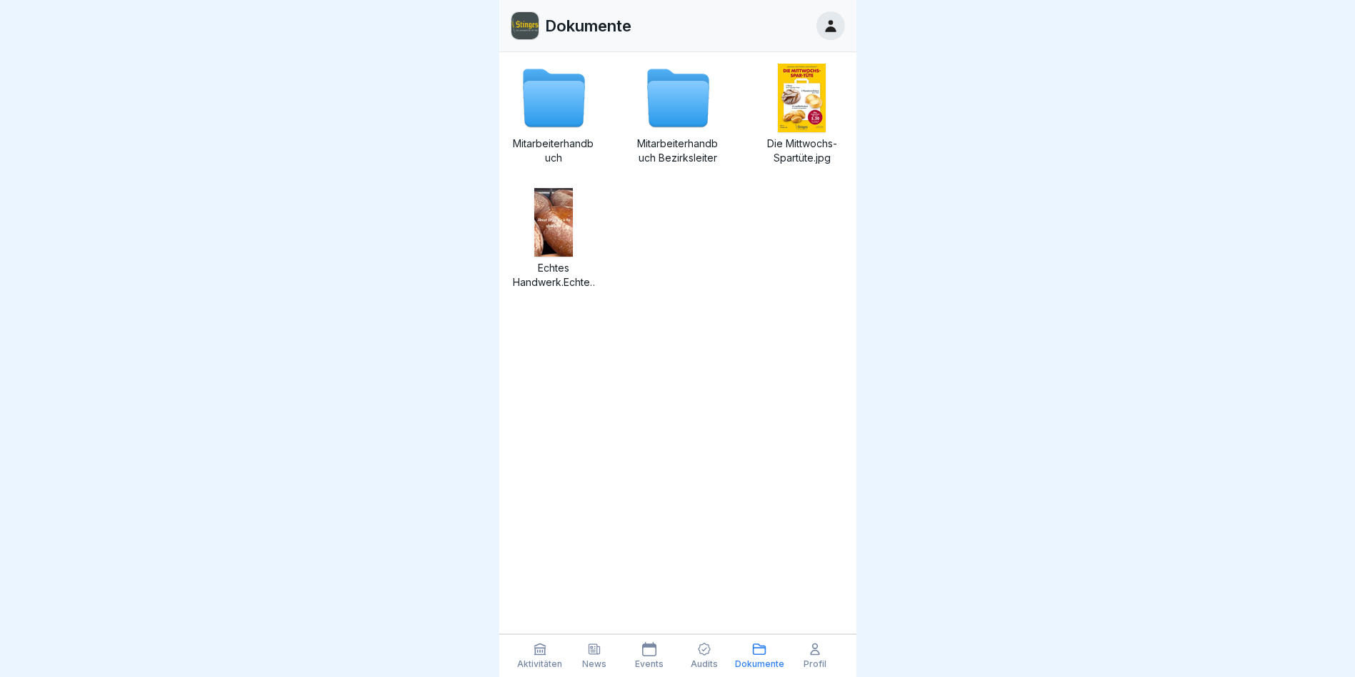
click at [582, 660] on div "News" at bounding box center [595, 655] width 48 height 27
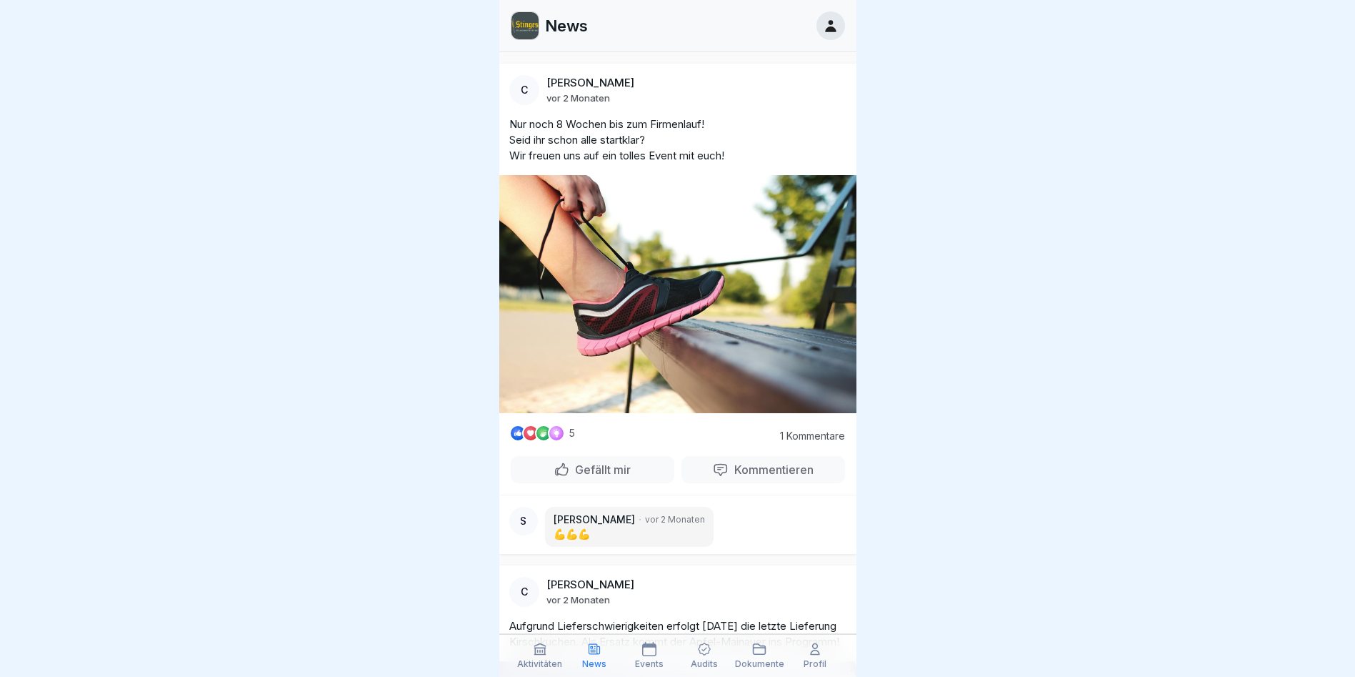
click at [641, 657] on div "Events" at bounding box center [650, 655] width 48 height 27
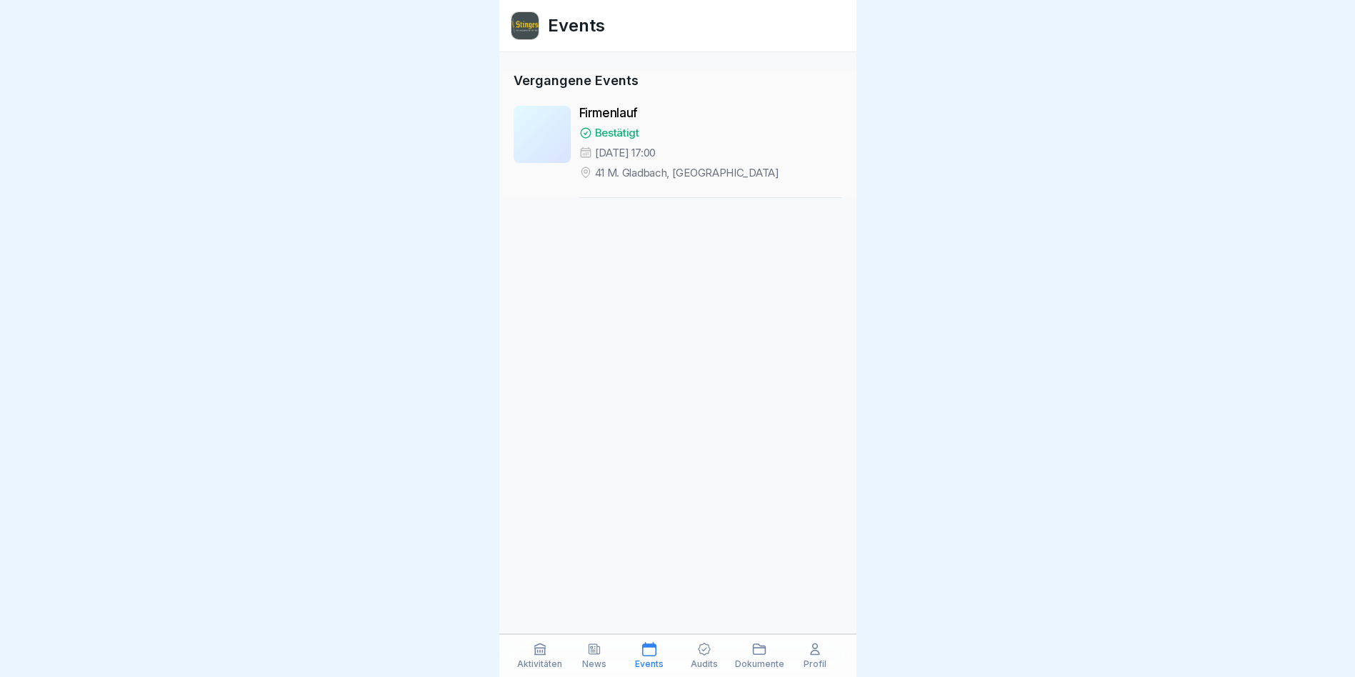
click at [695, 667] on p "Audits" at bounding box center [704, 664] width 27 height 10
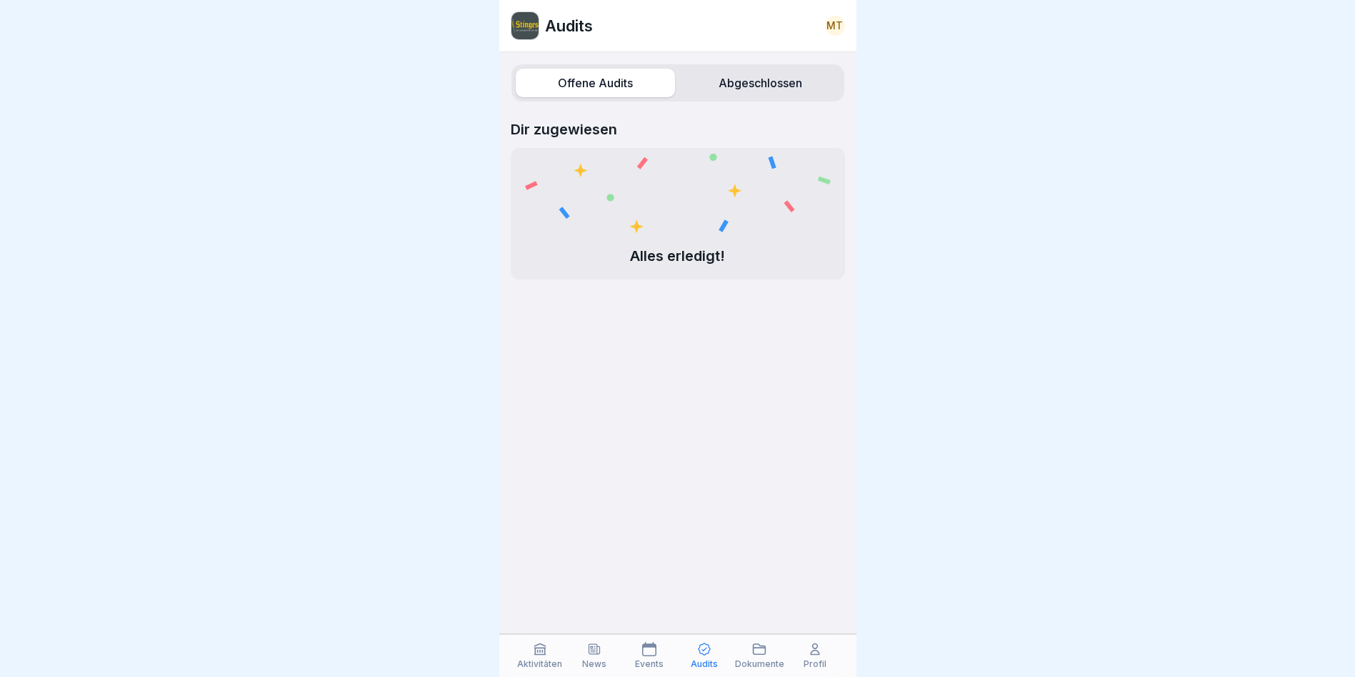
click at [757, 660] on p "Dokumente" at bounding box center [759, 664] width 49 height 10
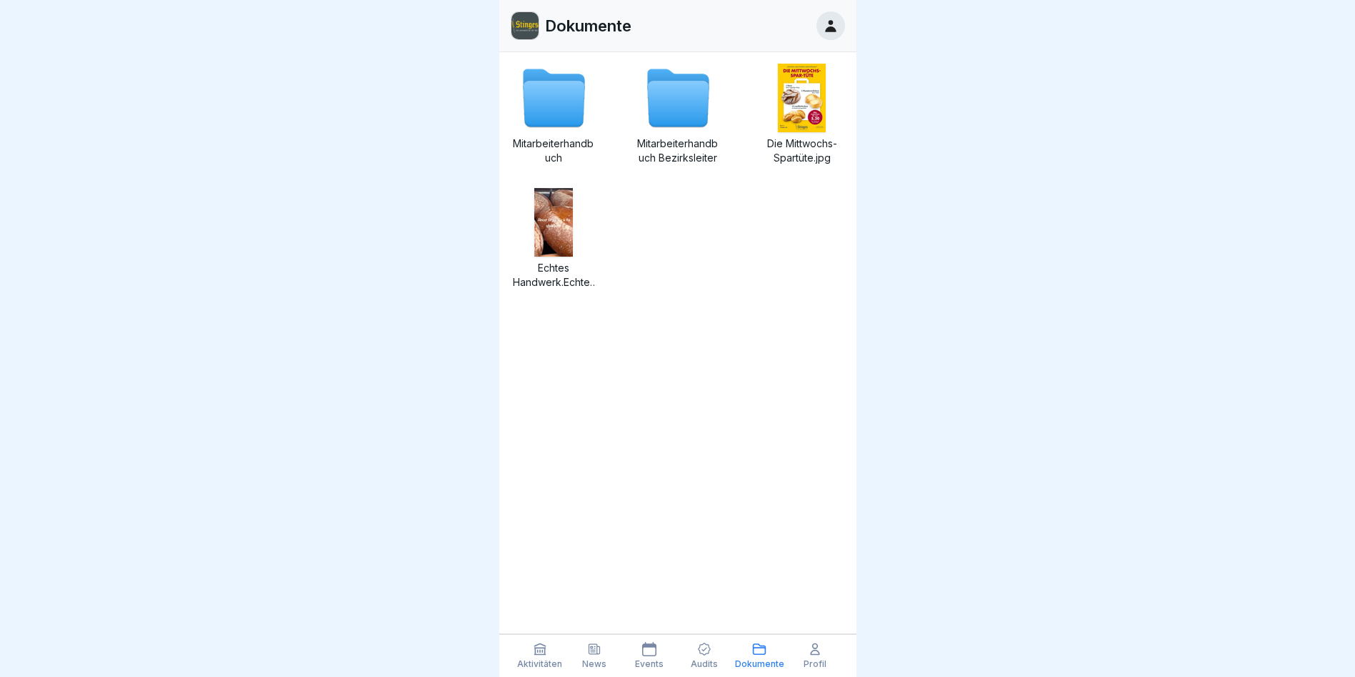
click at [538, 662] on p "Aktivitäten" at bounding box center [539, 664] width 45 height 10
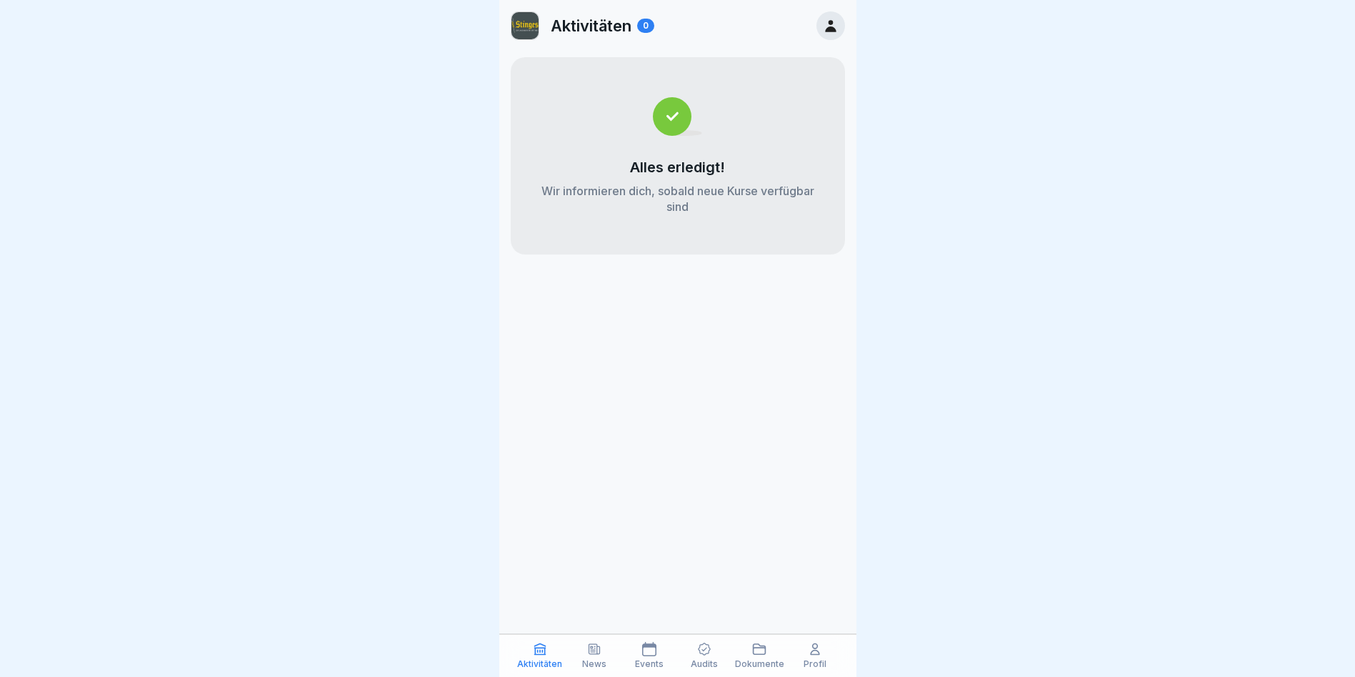
click at [662, 660] on p "Events" at bounding box center [649, 664] width 29 height 10
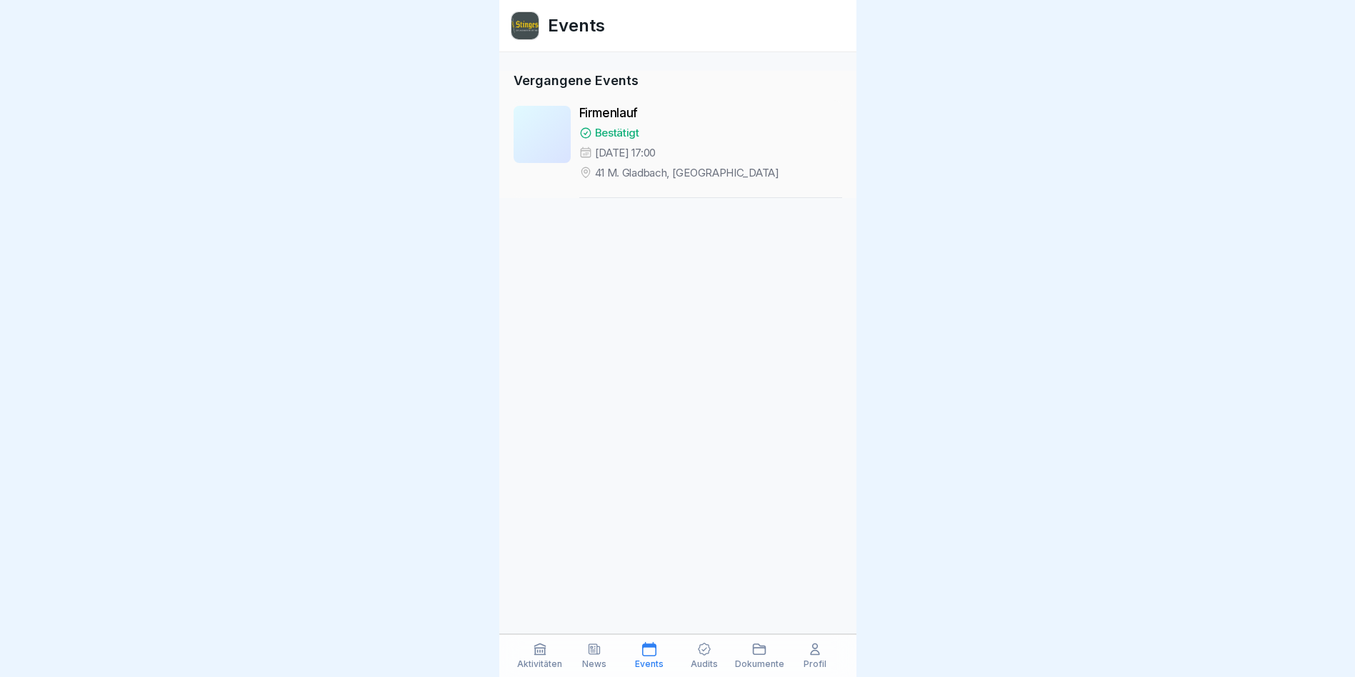
click at [713, 665] on p "Audits" at bounding box center [704, 664] width 27 height 10
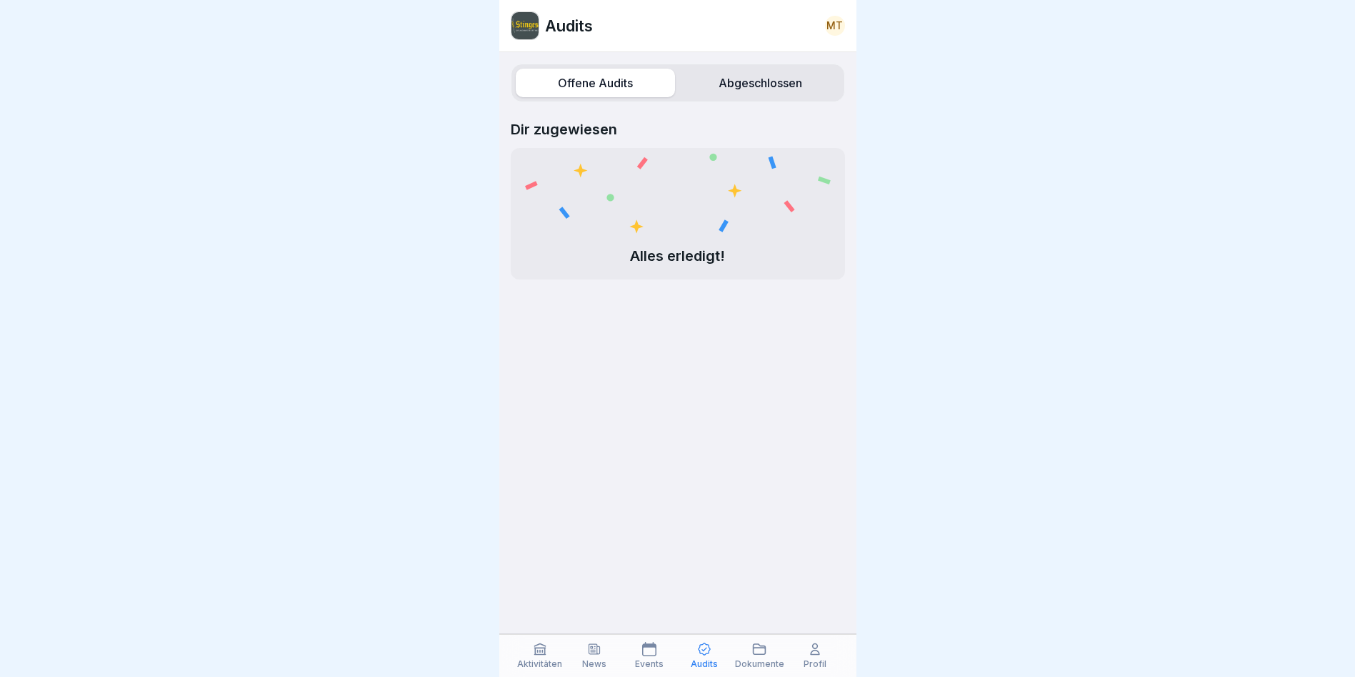
click at [768, 82] on label "Abgeschlossen" at bounding box center [760, 83] width 159 height 29
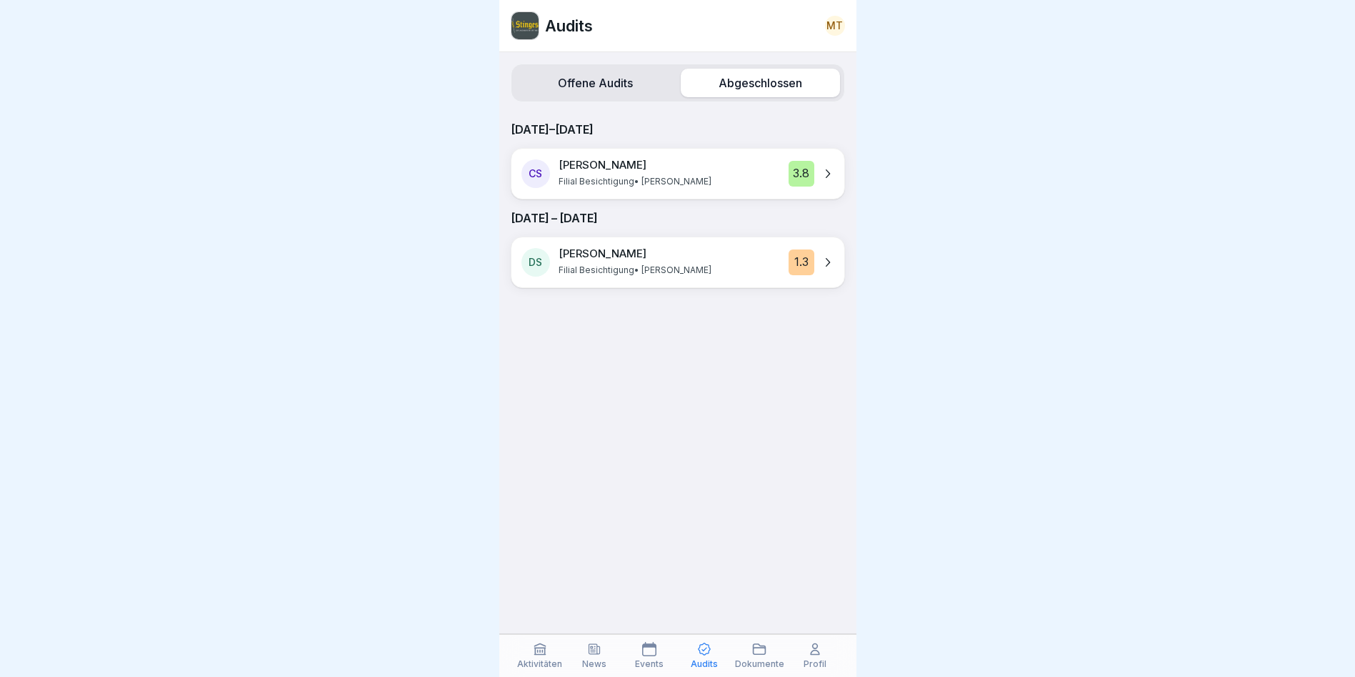
click at [770, 653] on div "Dokumente" at bounding box center [759, 655] width 49 height 27
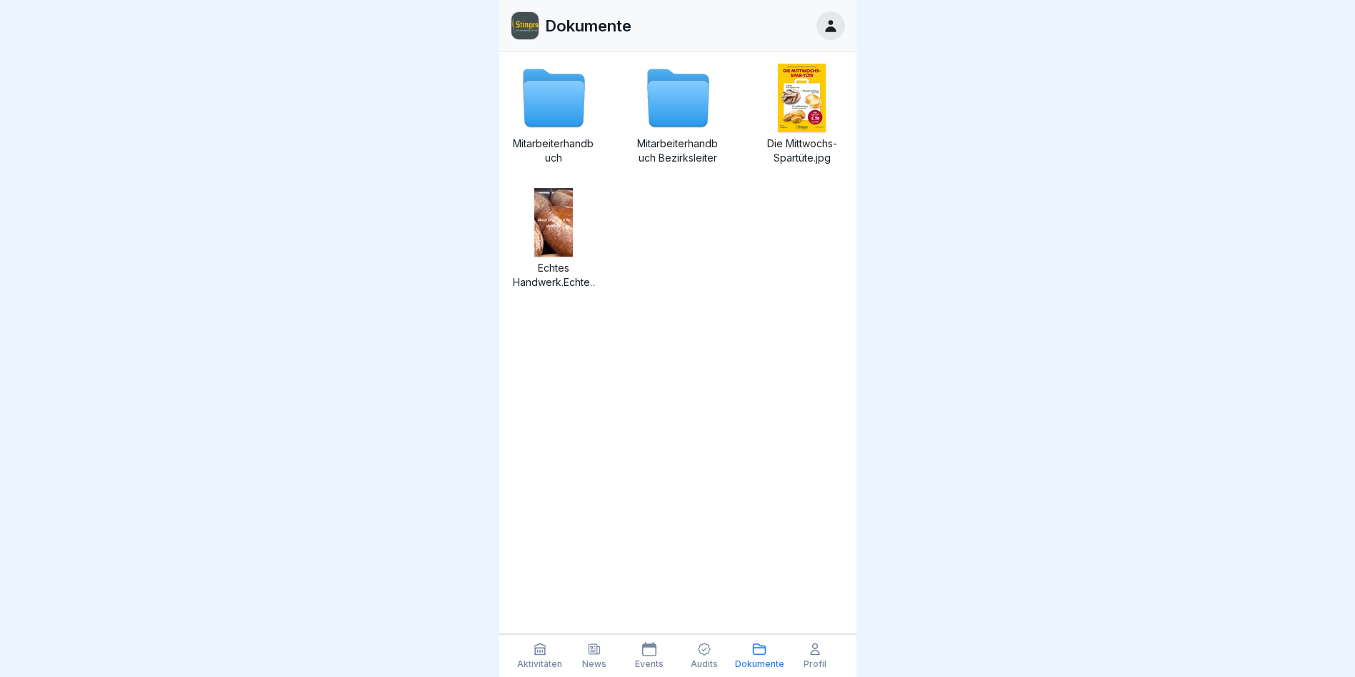
click at [577, 89] on icon at bounding box center [553, 104] width 61 height 46
click at [703, 648] on icon at bounding box center [704, 649] width 14 height 14
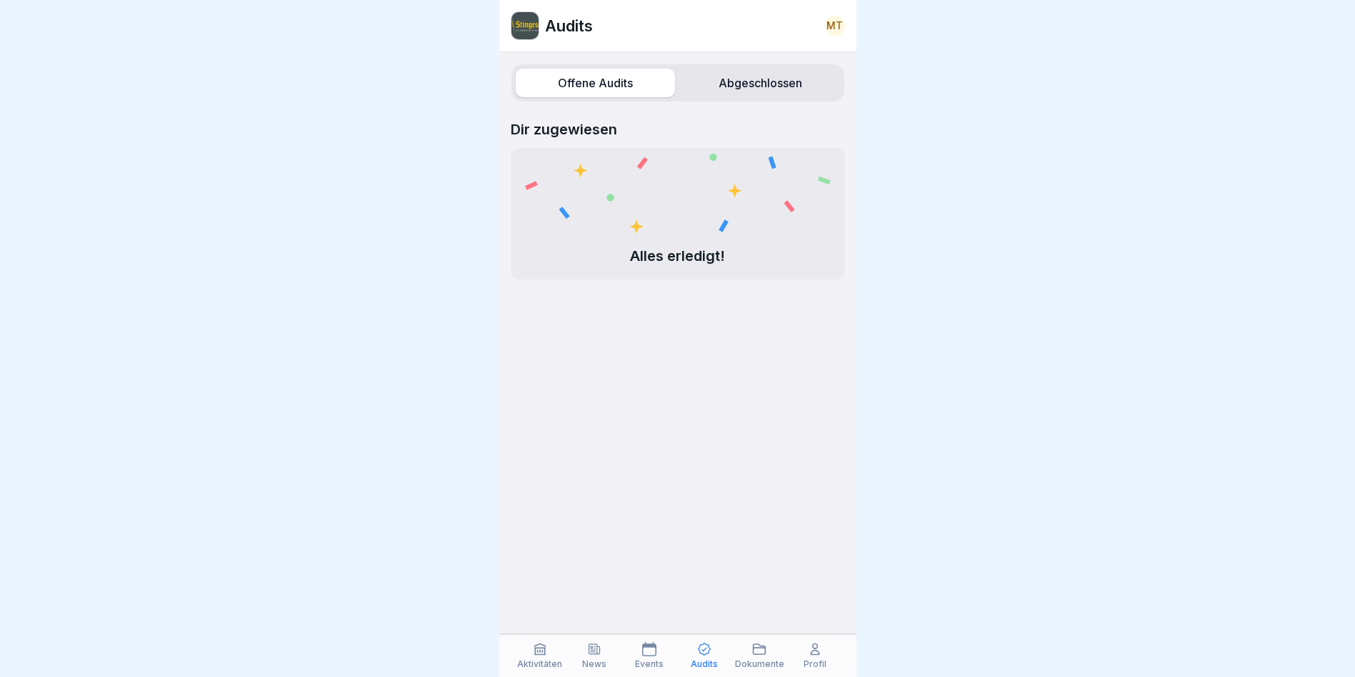
click at [770, 91] on label "Abgeschlossen" at bounding box center [760, 83] width 159 height 29
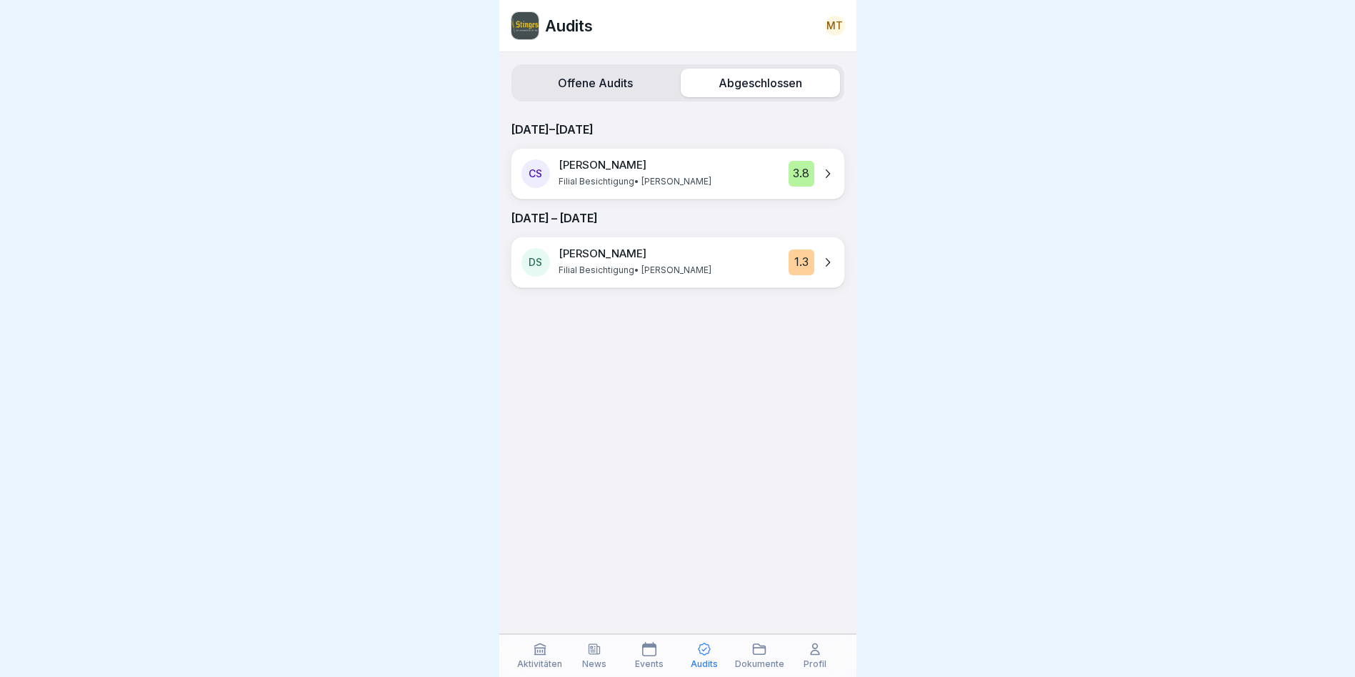
click at [660, 583] on div "Offene Audits Abgeschlossen 4.–10. Aug. 2025 CS Christopher Stinges Filial Besi…" at bounding box center [677, 364] width 357 height 625
click at [766, 651] on icon at bounding box center [760, 649] width 12 height 10
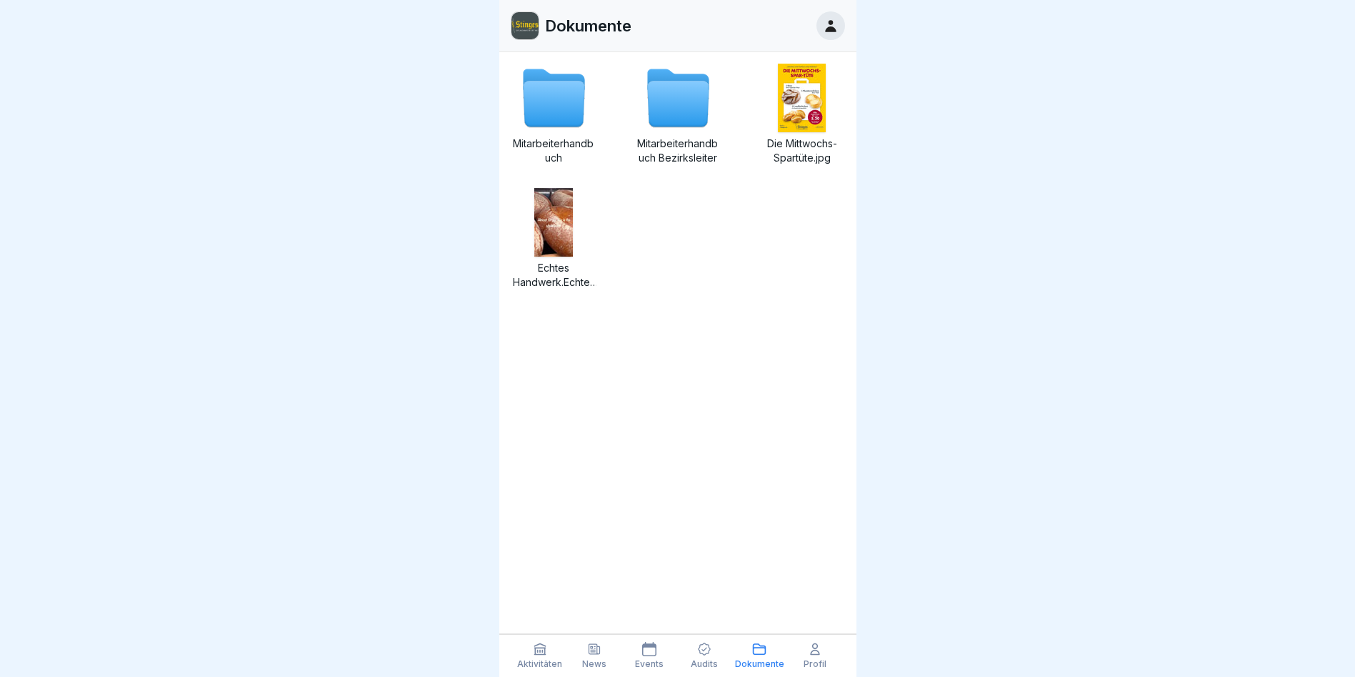
drag, startPoint x: 766, startPoint y: 651, endPoint x: 782, endPoint y: 393, distance: 258.5
click at [782, 393] on div "Dokumente Mitarbeiterhandbuch Mitarbeiterhandbuch Bezirksleiter Die Mittwochs-S…" at bounding box center [677, 338] width 357 height 677
click at [639, 636] on div "Aktivitäten News Events Audits Dokumente Profil" at bounding box center [677, 655] width 357 height 43
click at [641, 639] on div "Aktivitäten News Events Audits Dokumente Profil" at bounding box center [677, 655] width 357 height 43
click at [651, 657] on div "Events" at bounding box center [650, 655] width 48 height 27
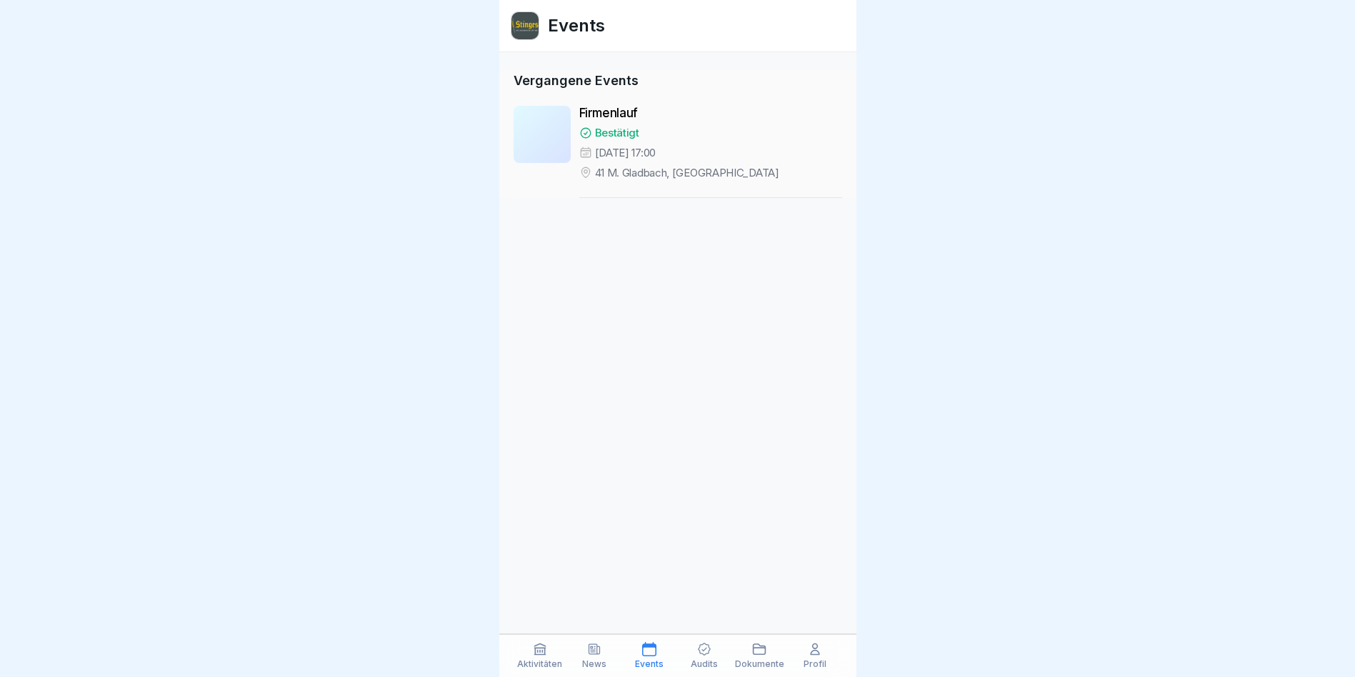
click at [610, 655] on div "News" at bounding box center [595, 655] width 48 height 27
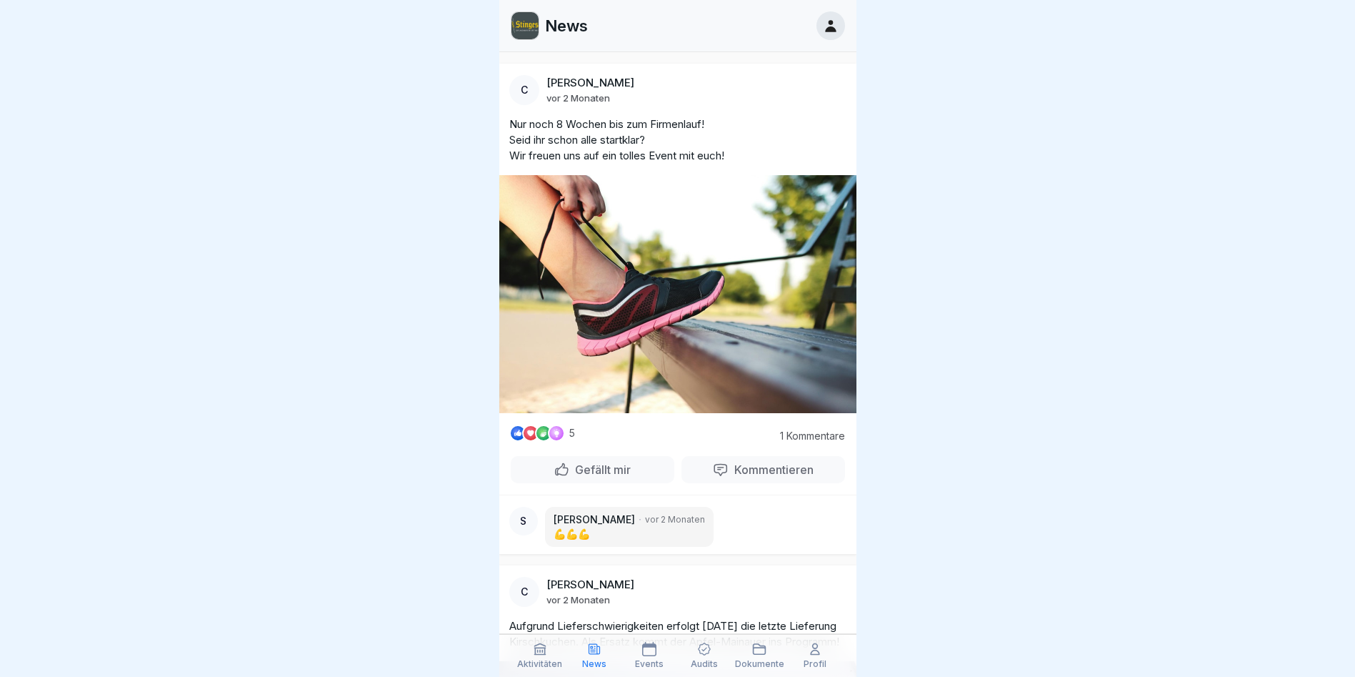
click at [750, 662] on p "Dokumente" at bounding box center [759, 664] width 49 height 10
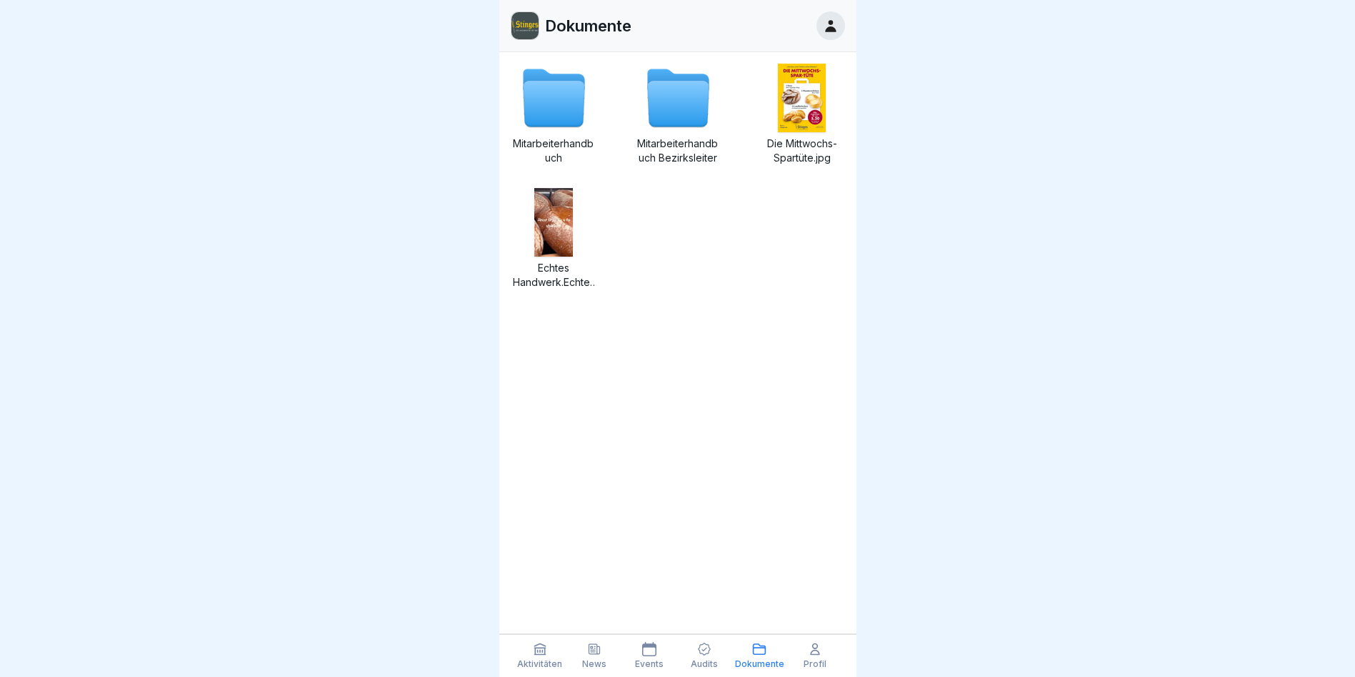
click at [685, 90] on icon at bounding box center [677, 104] width 61 height 46
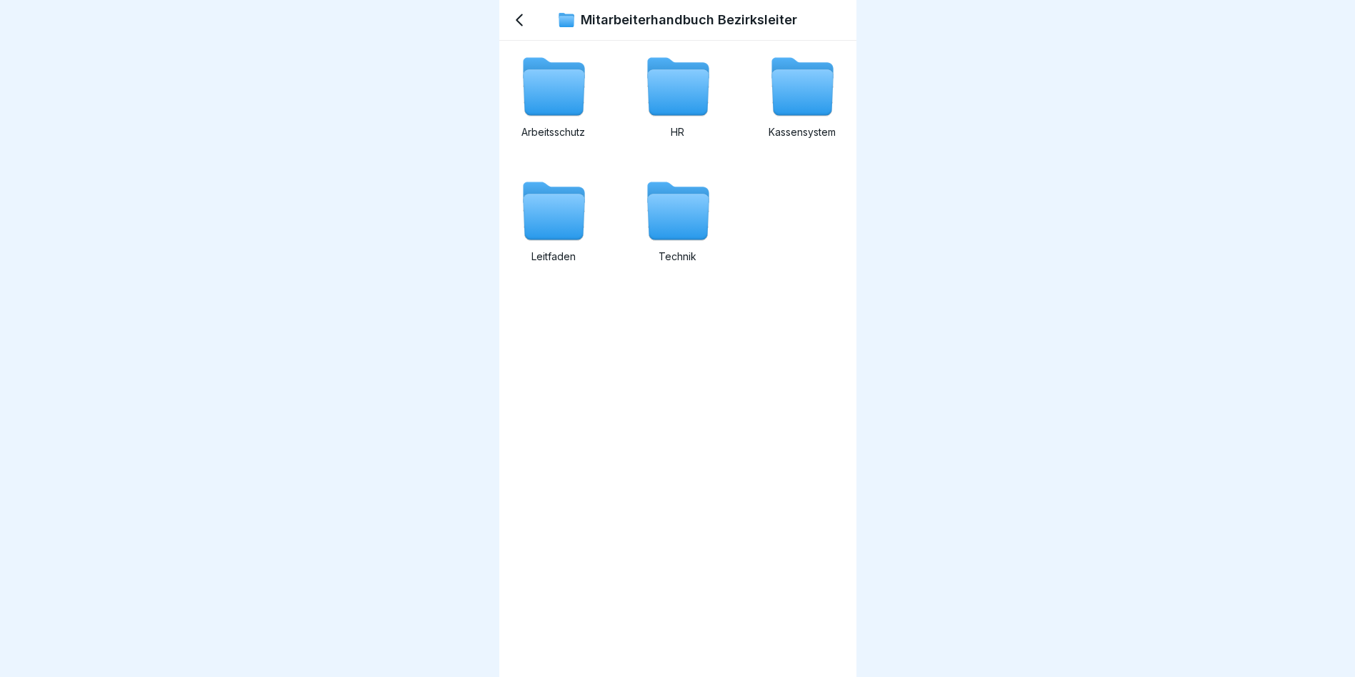
click at [677, 94] on icon at bounding box center [677, 93] width 61 height 46
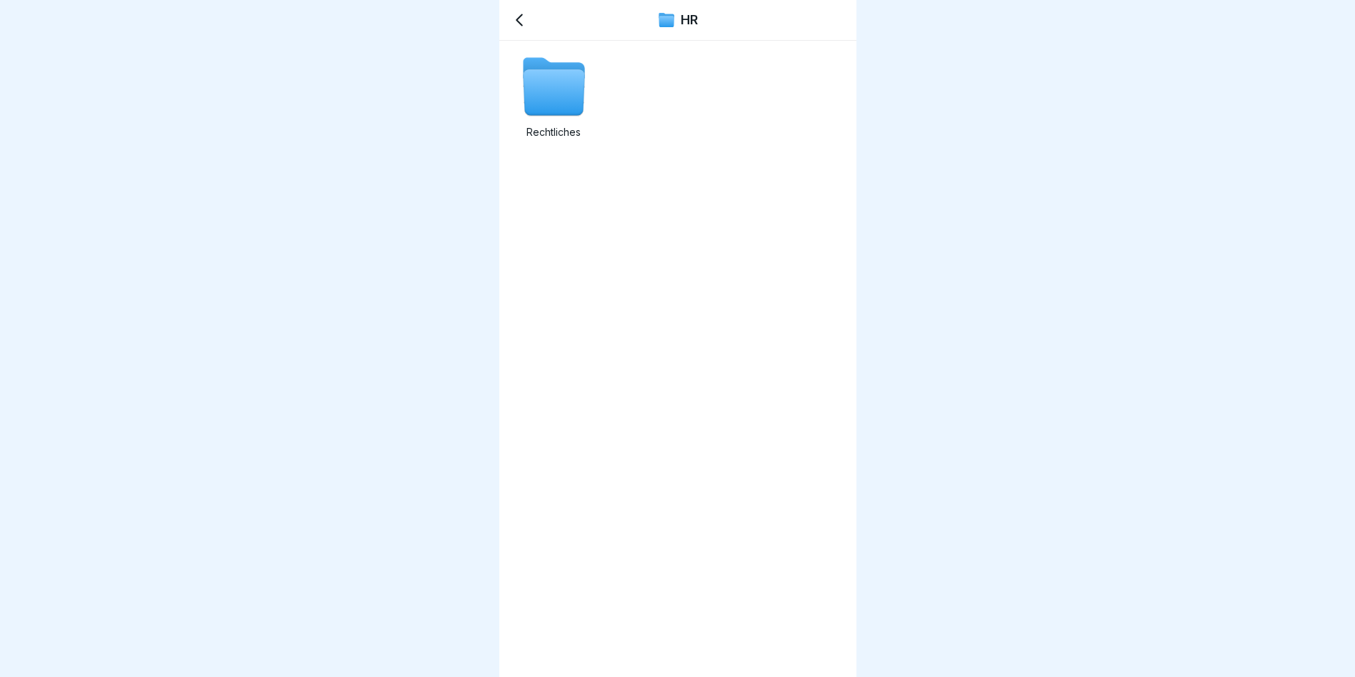
click at [565, 86] on icon at bounding box center [553, 93] width 61 height 46
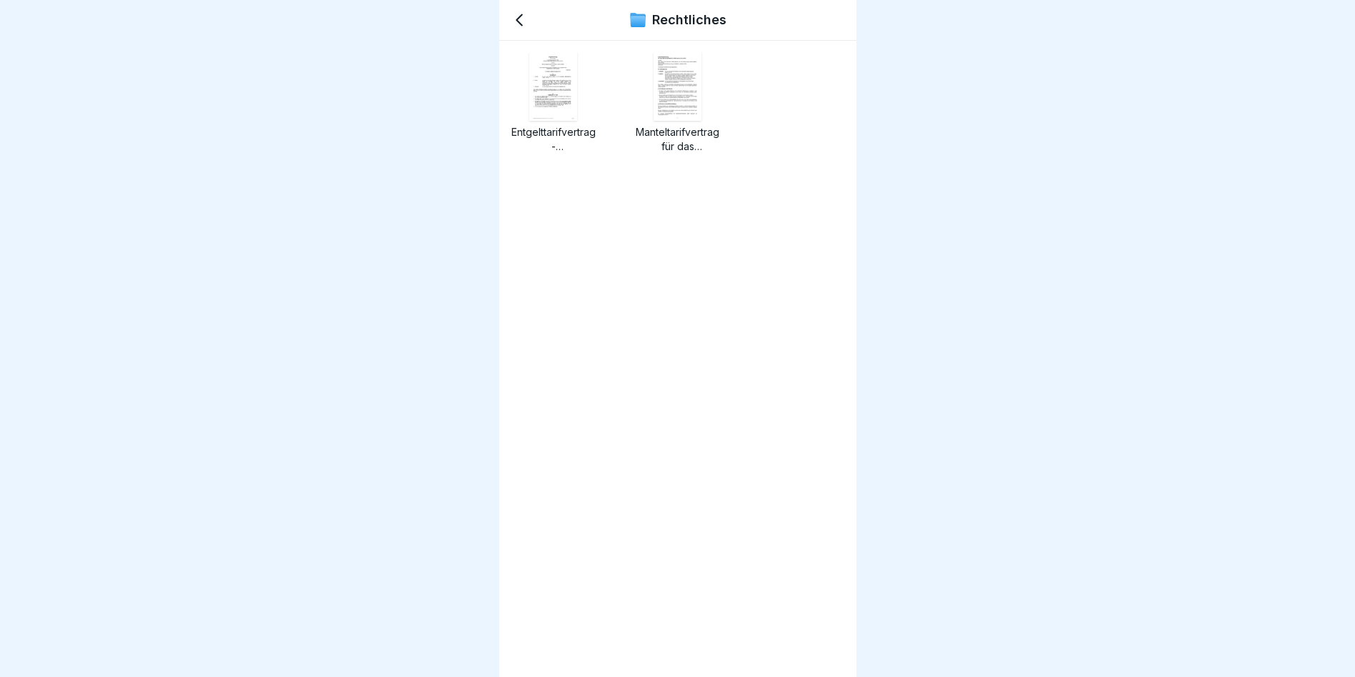
click at [516, 18] on icon at bounding box center [519, 19] width 17 height 17
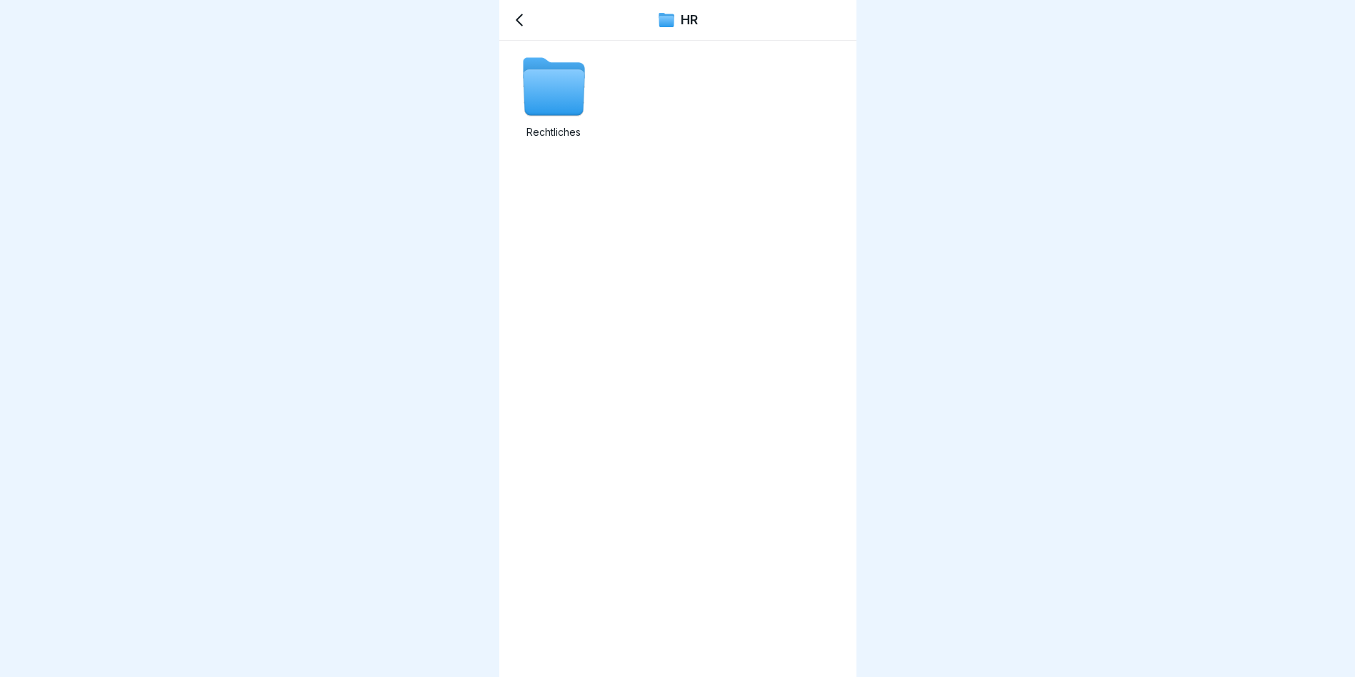
click at [517, 19] on icon at bounding box center [520, 20] width 6 height 11
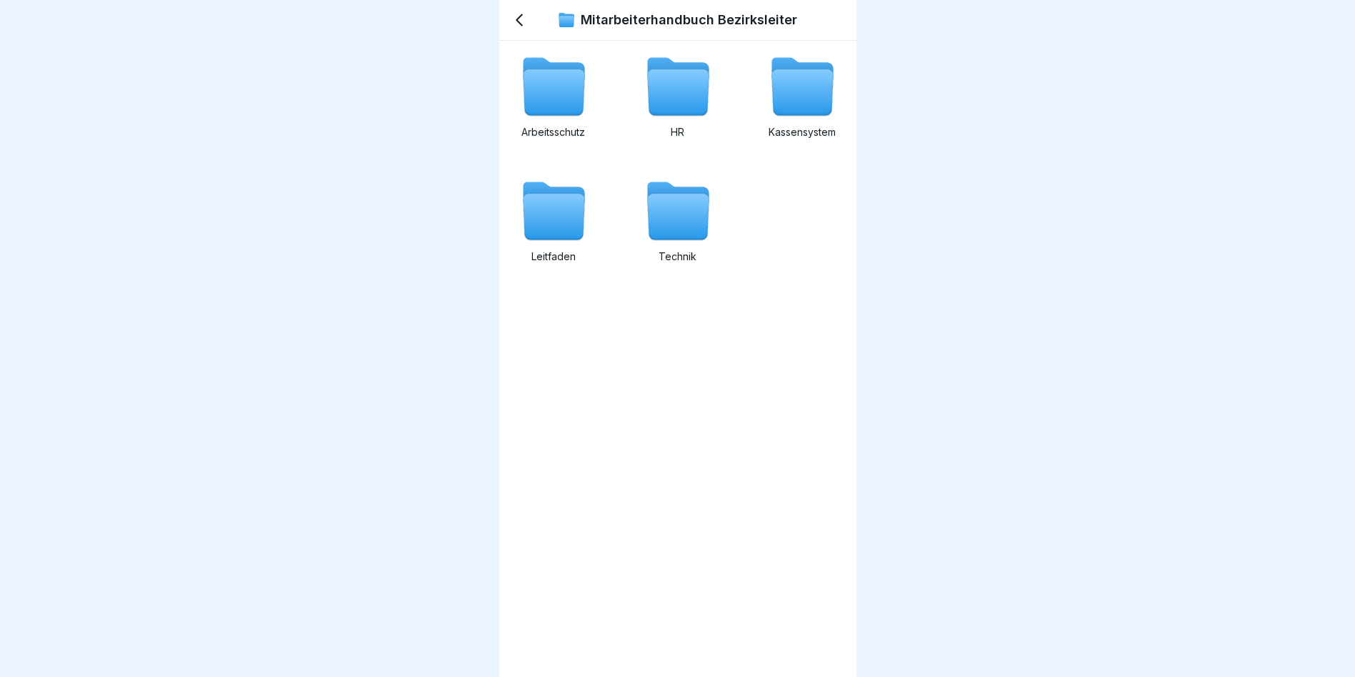
click at [789, 104] on icon at bounding box center [802, 93] width 61 height 46
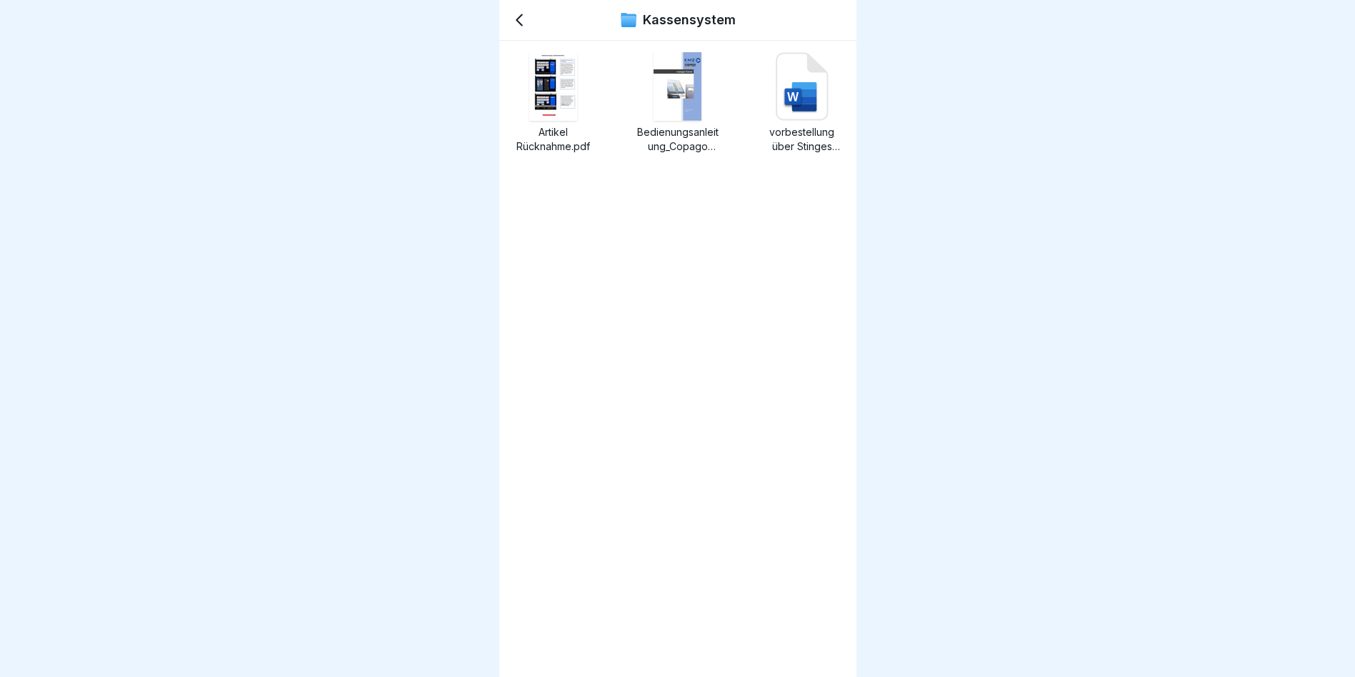
click at [524, 25] on icon at bounding box center [519, 19] width 17 height 17
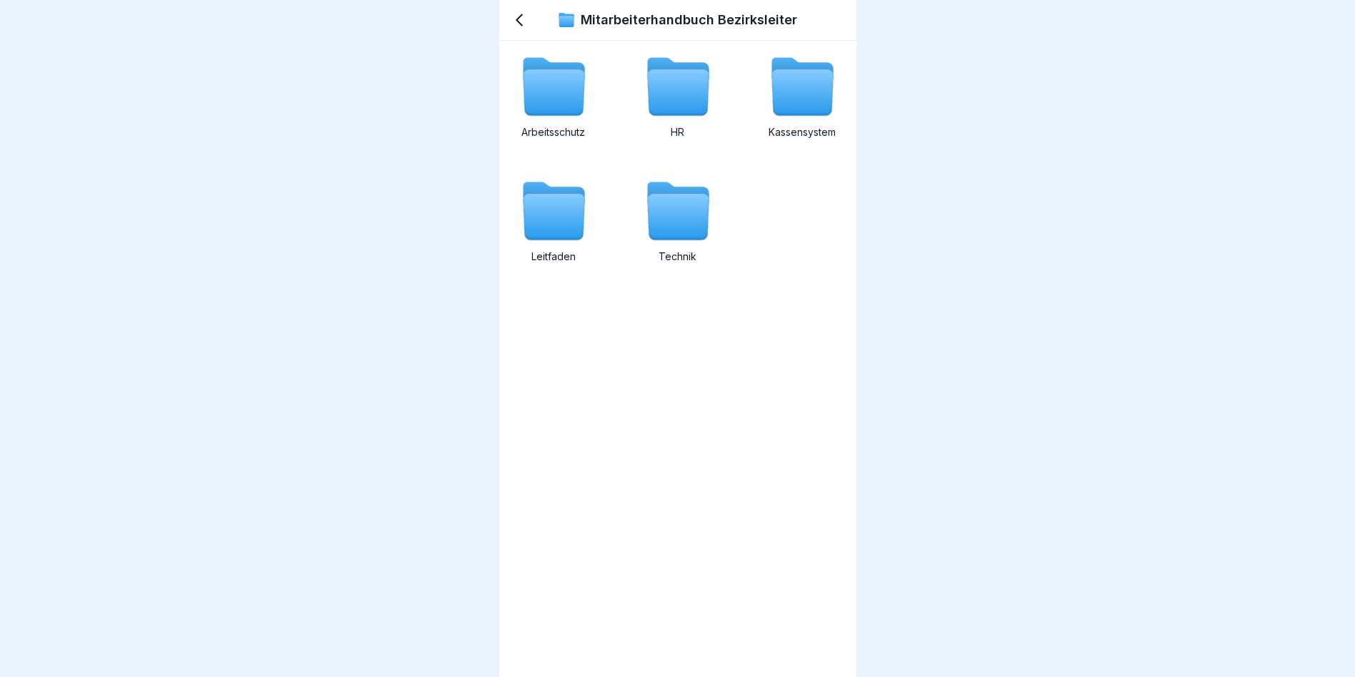
click at [694, 225] on icon at bounding box center [677, 217] width 61 height 46
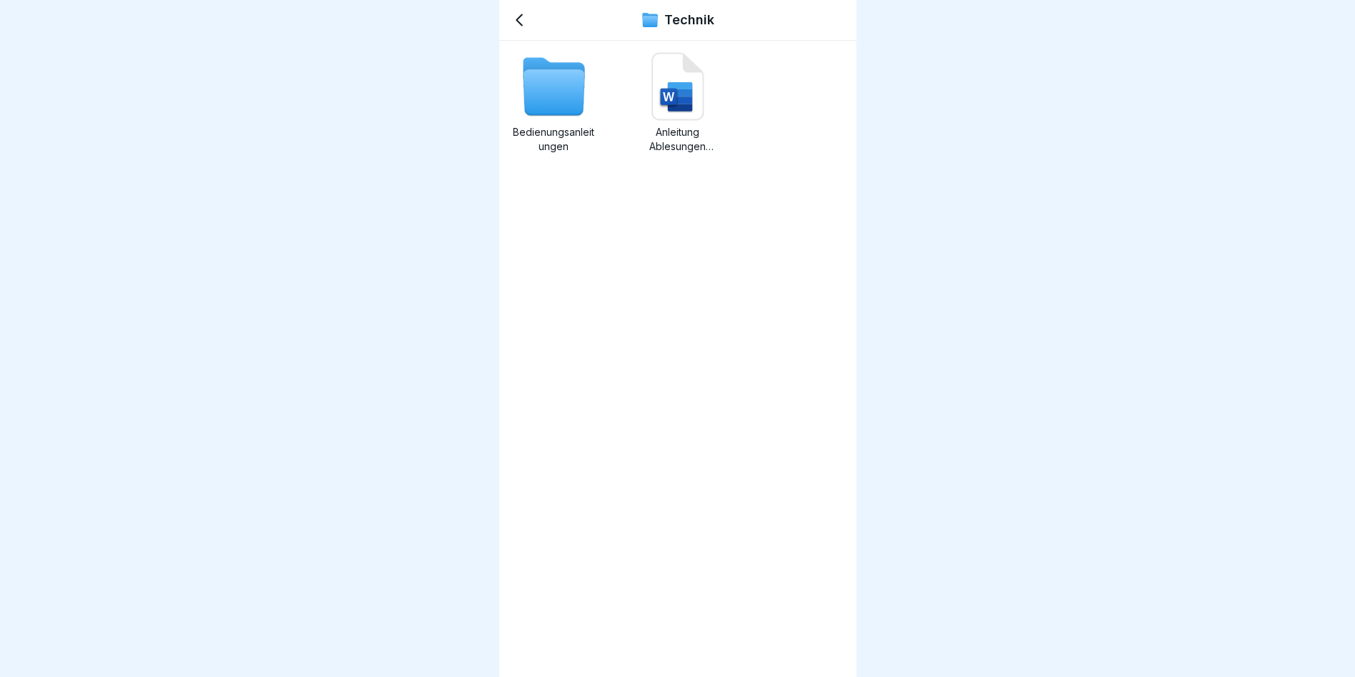
click at [517, 17] on icon at bounding box center [519, 19] width 17 height 17
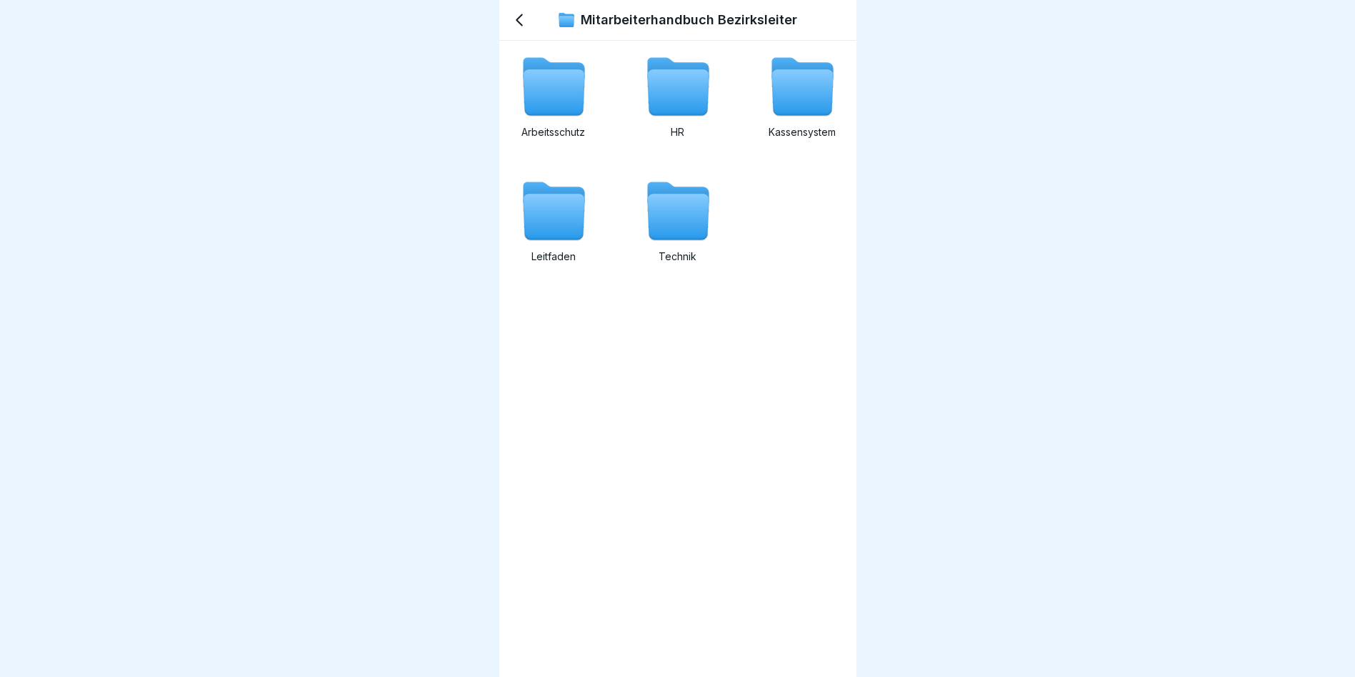
click at [559, 224] on icon at bounding box center [553, 217] width 61 height 46
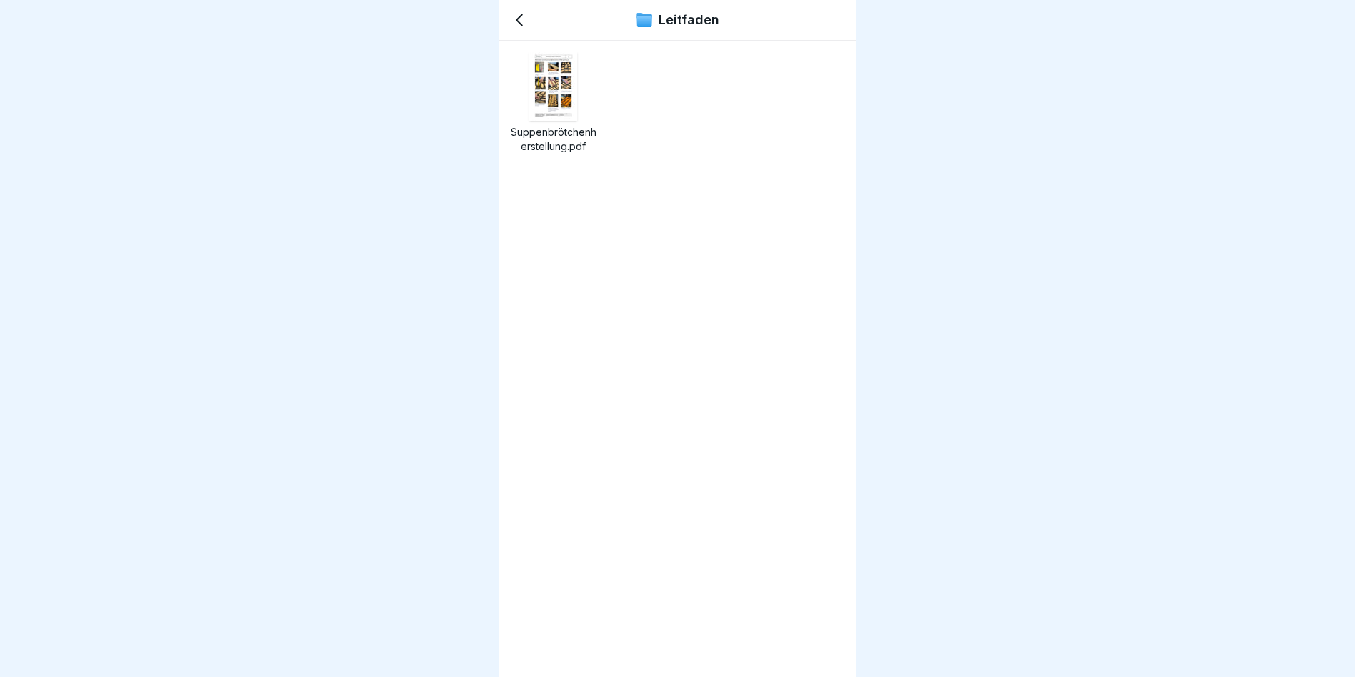
click at [559, 80] on img at bounding box center [553, 86] width 48 height 69
click at [529, 15] on div "Leitfaden" at bounding box center [677, 20] width 357 height 41
click at [522, 16] on icon at bounding box center [519, 19] width 17 height 17
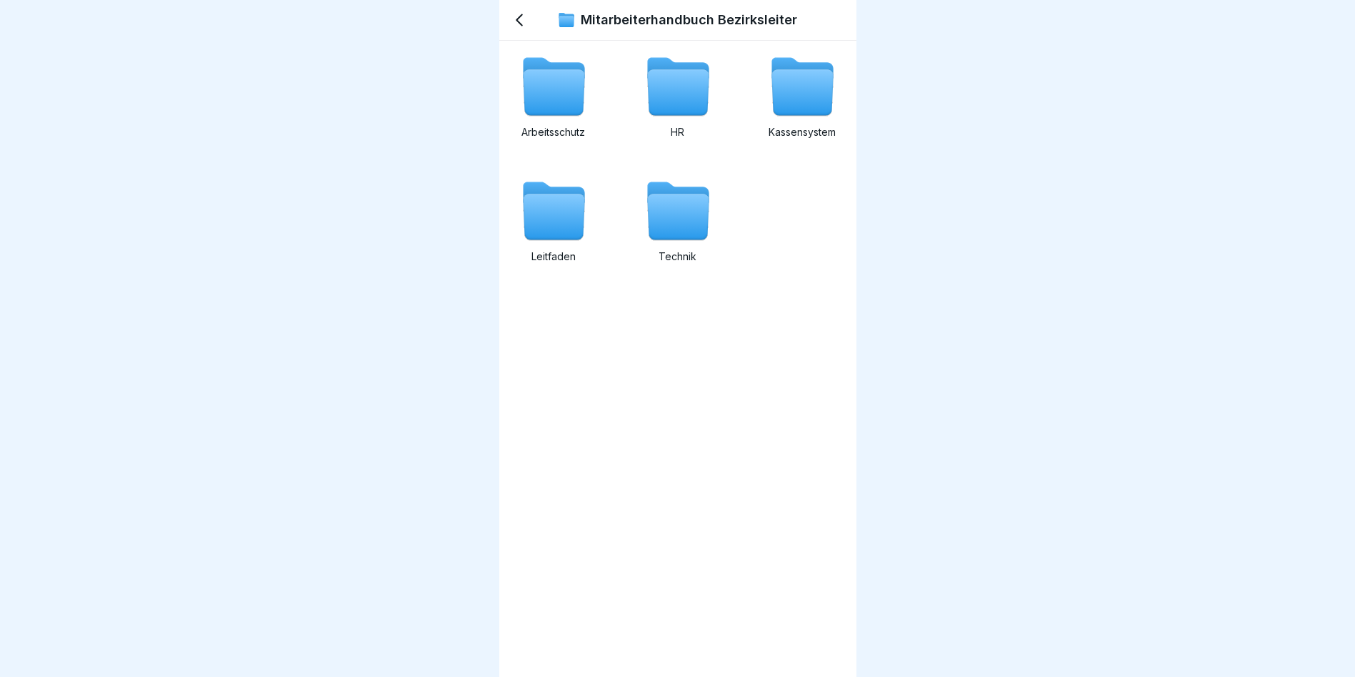
click at [578, 96] on icon at bounding box center [553, 93] width 61 height 46
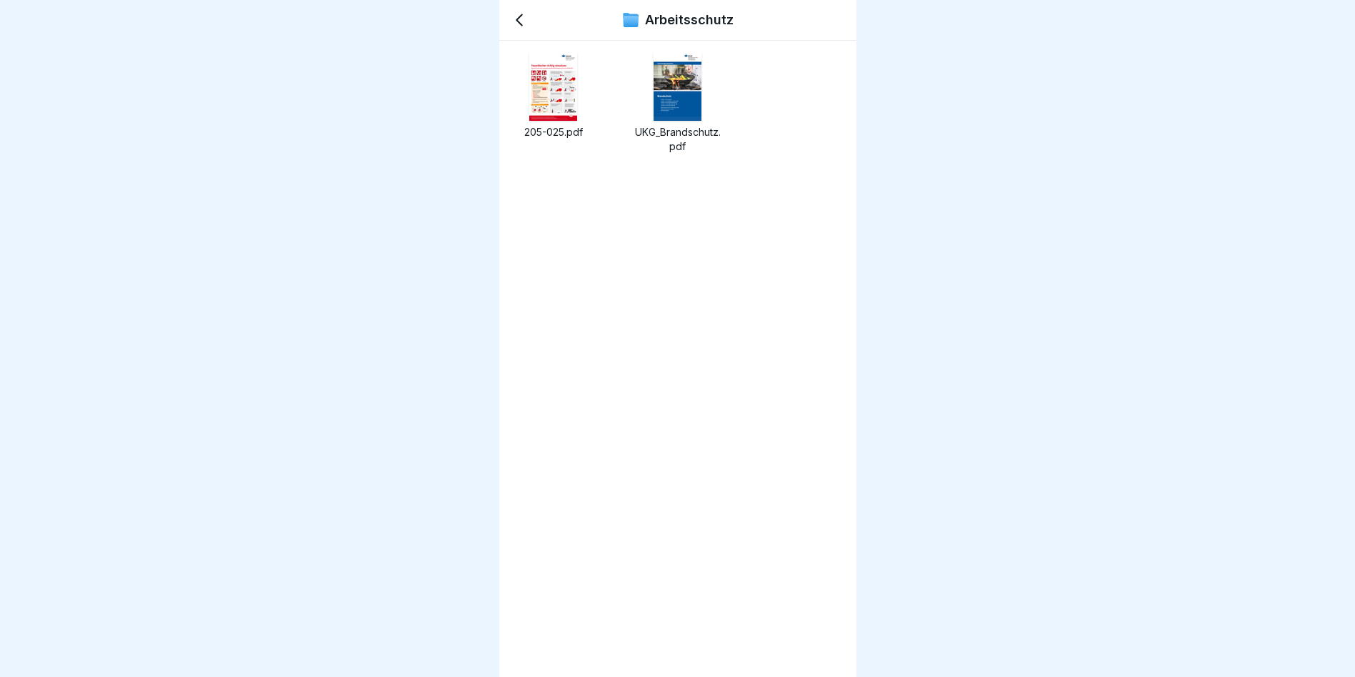
click at [522, 24] on icon at bounding box center [520, 20] width 6 height 11
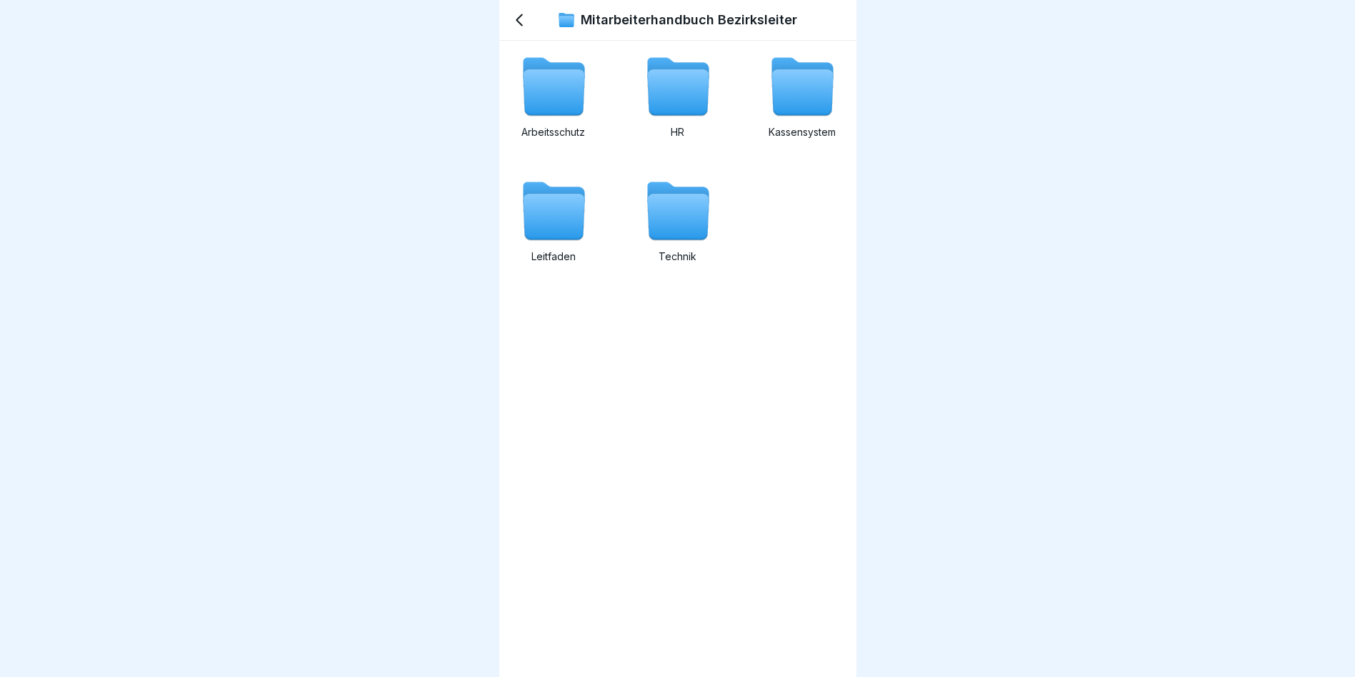
click at [524, 19] on icon at bounding box center [519, 19] width 17 height 17
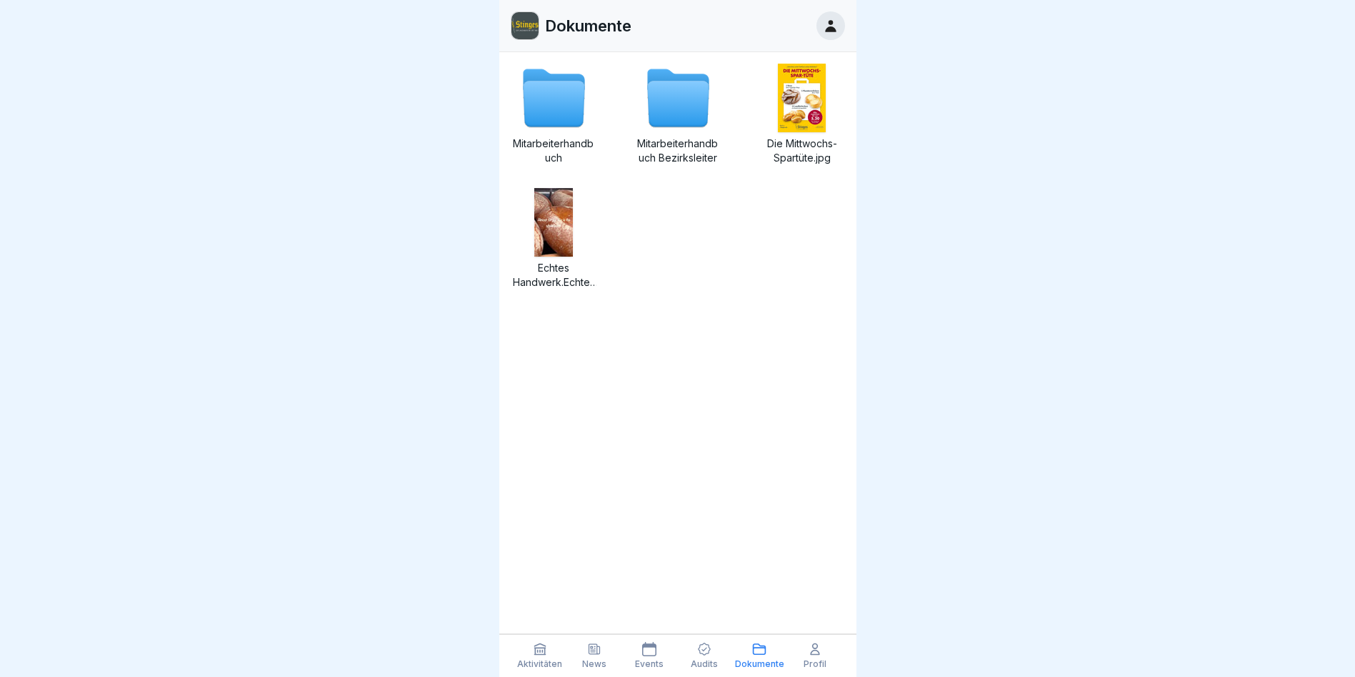
click at [565, 101] on icon at bounding box center [553, 104] width 61 height 46
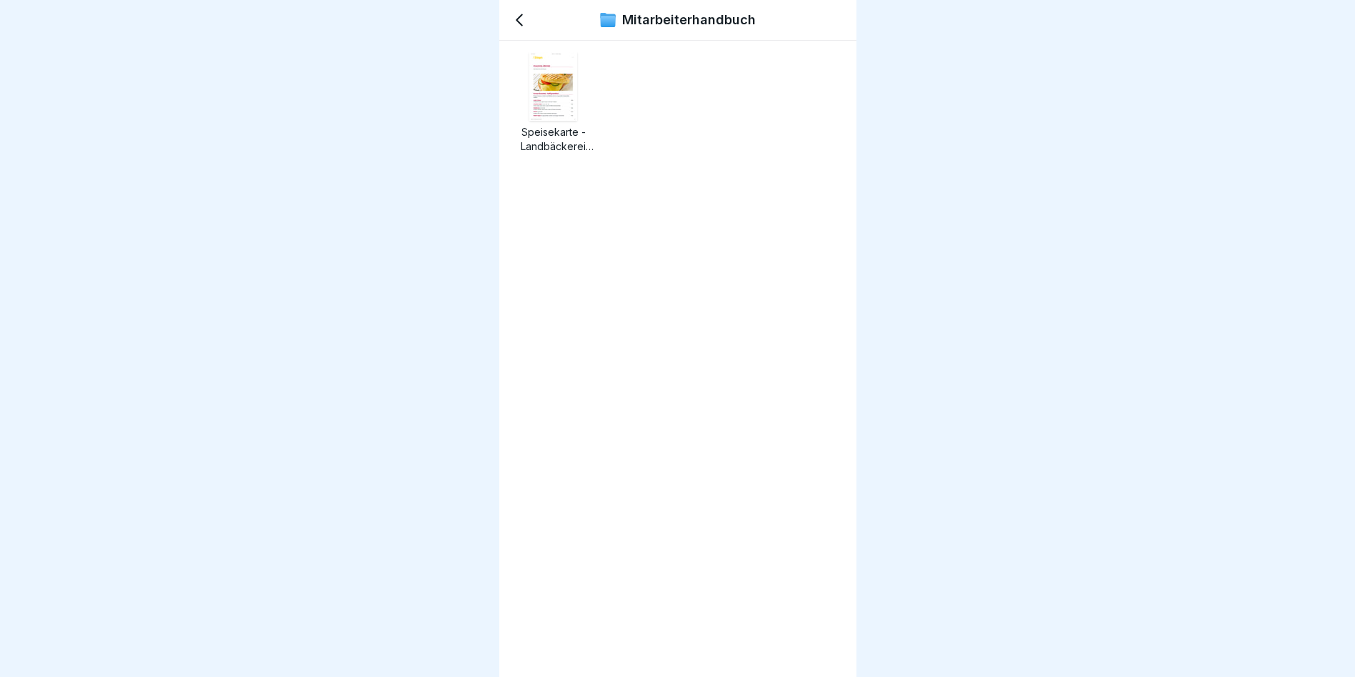
click at [518, 29] on div "Mitarbeiterhandbuch" at bounding box center [677, 20] width 357 height 41
click at [518, 26] on icon at bounding box center [519, 19] width 17 height 17
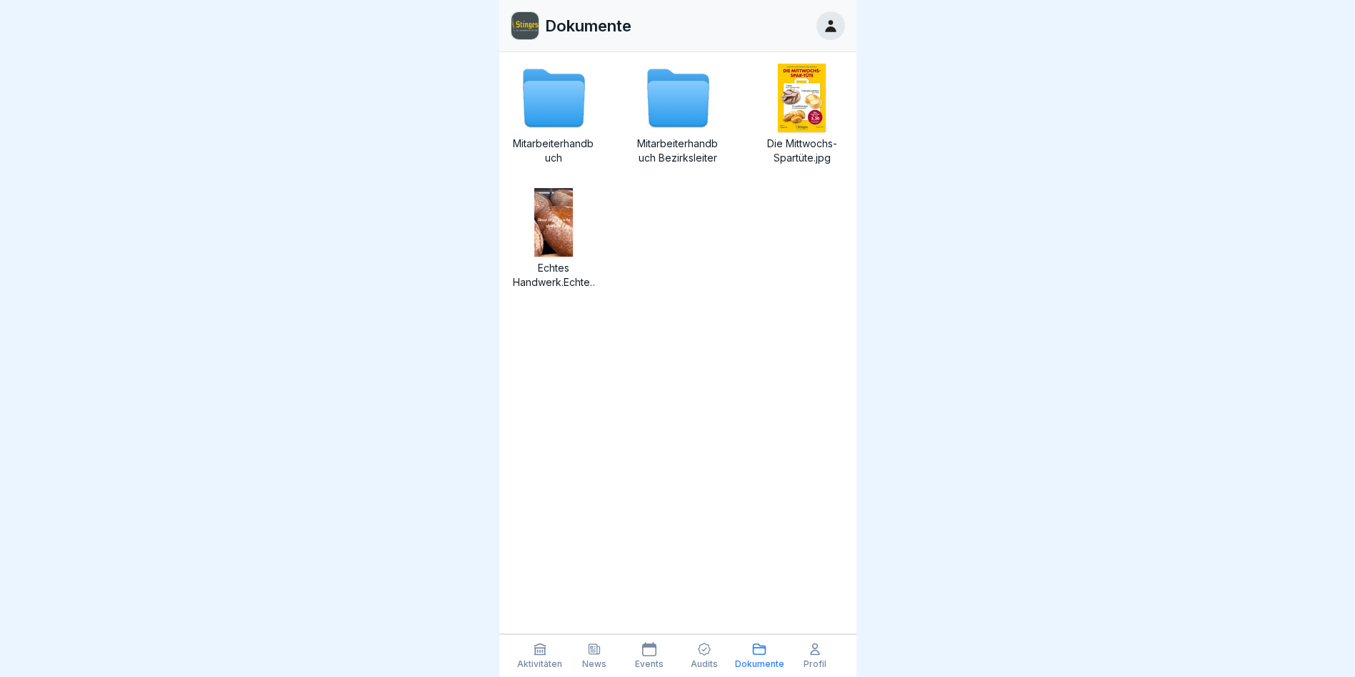
click at [709, 672] on div "Aktivitäten News Events Audits Dokumente Profil" at bounding box center [677, 655] width 357 height 43
click at [715, 660] on p "Audits" at bounding box center [704, 664] width 27 height 10
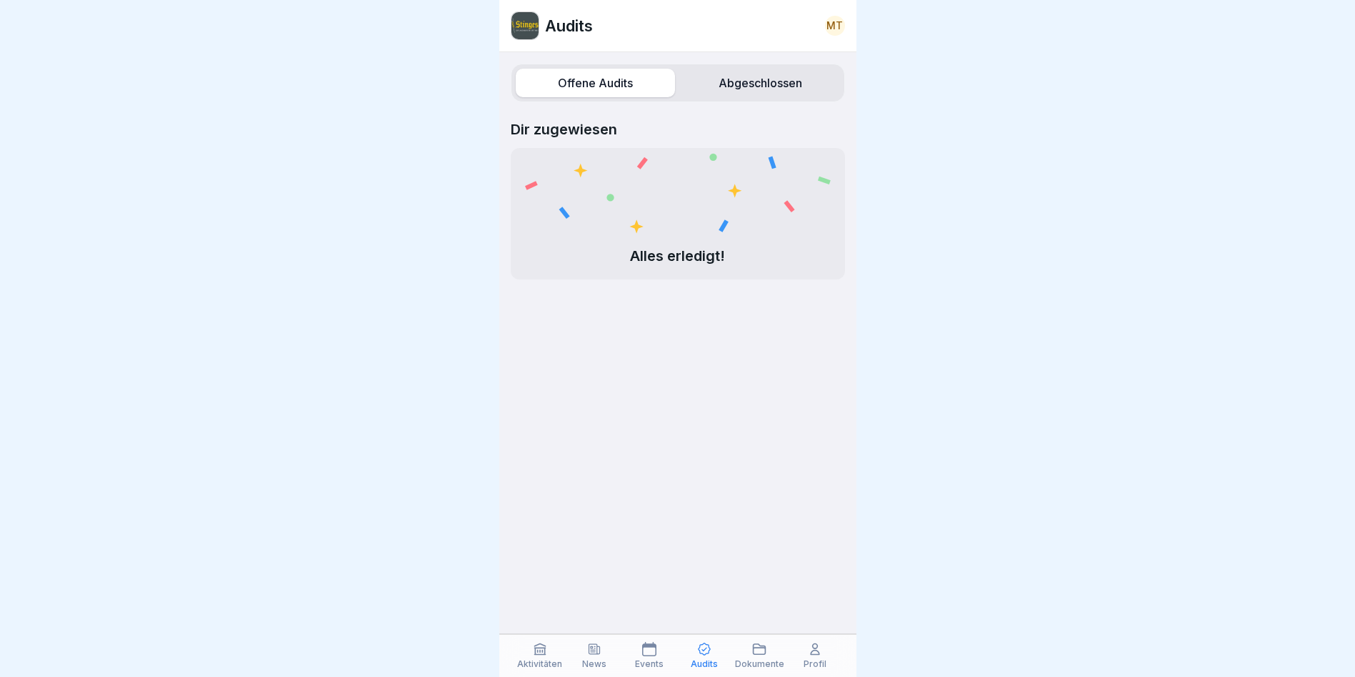
click at [760, 76] on label "Abgeschlossen" at bounding box center [760, 83] width 159 height 29
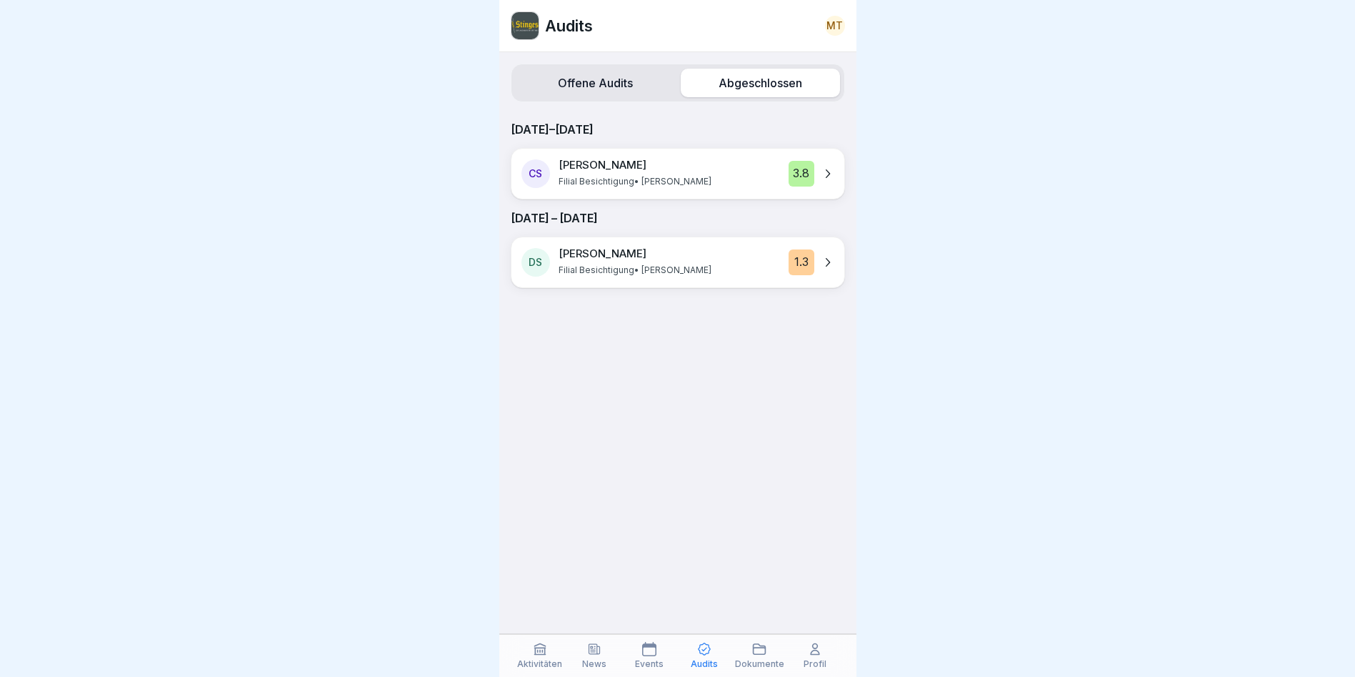
click at [547, 652] on div "Aktivitäten" at bounding box center [541, 655] width 48 height 27
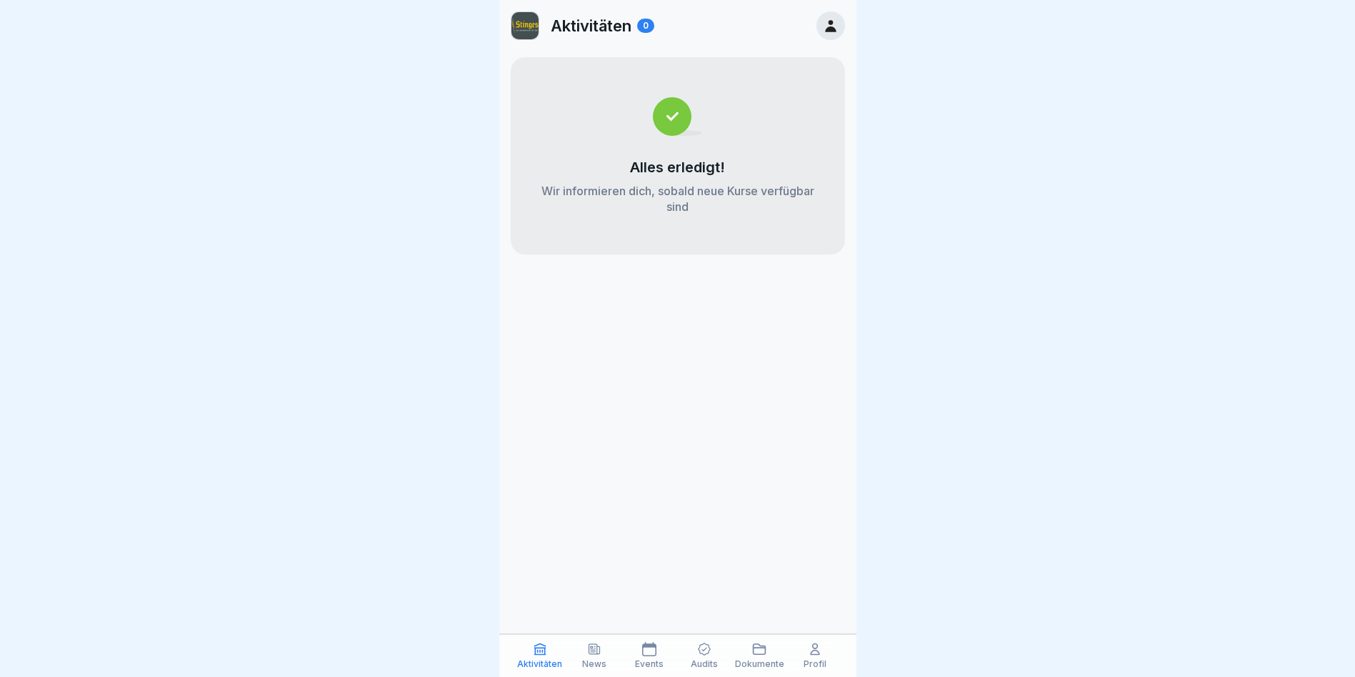
click at [1032, 134] on div at bounding box center [677, 338] width 1355 height 677
